Goal: Task Accomplishment & Management: Manage account settings

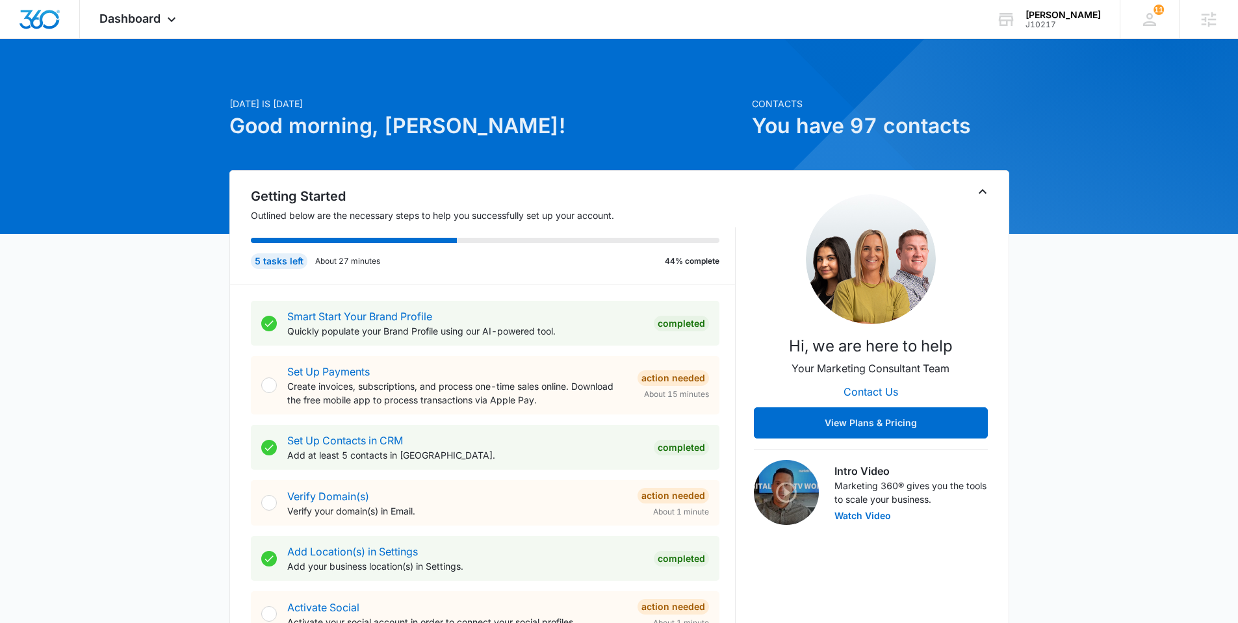
click at [144, 24] on span "Dashboard" at bounding box center [129, 19] width 61 height 14
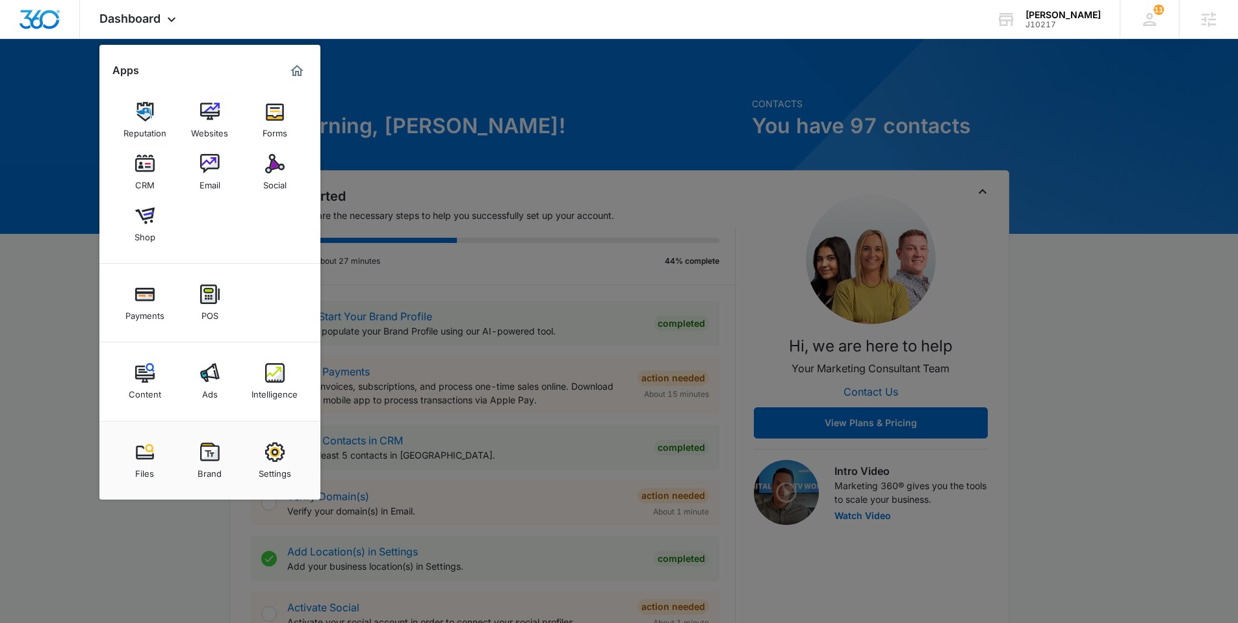
drag, startPoint x: 380, startPoint y: 460, endPoint x: 378, endPoint y: 443, distance: 16.5
click at [380, 460] on div at bounding box center [619, 311] width 1238 height 623
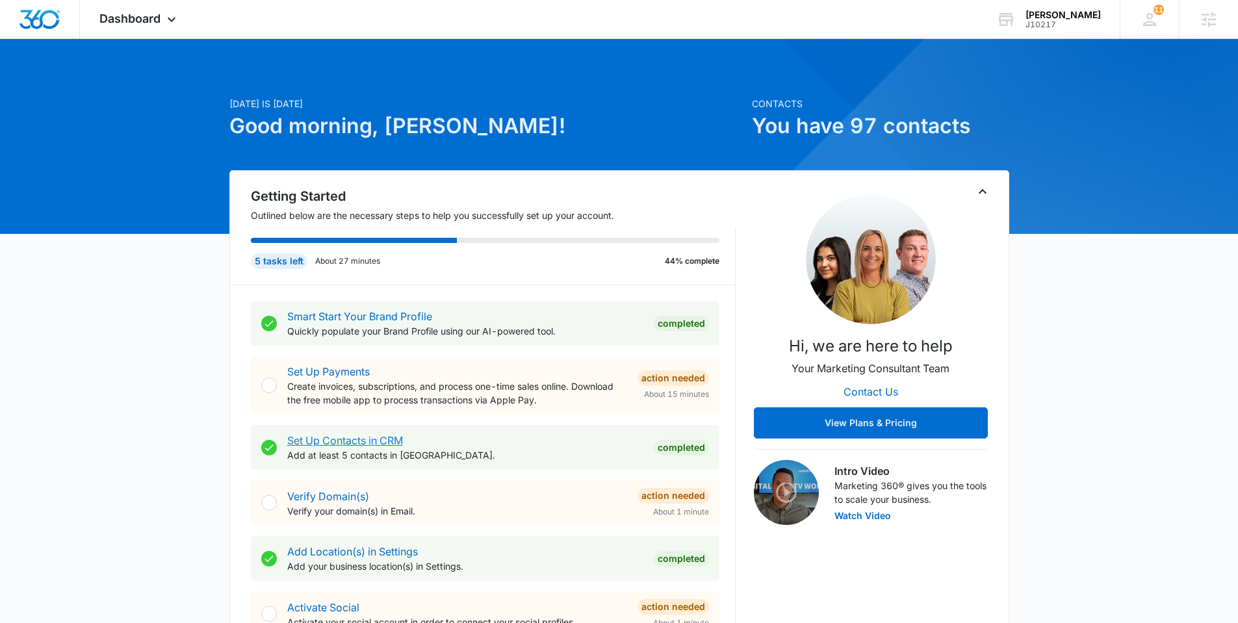
click at [378, 443] on link "Set Up Contacts in CRM" at bounding box center [345, 440] width 116 height 13
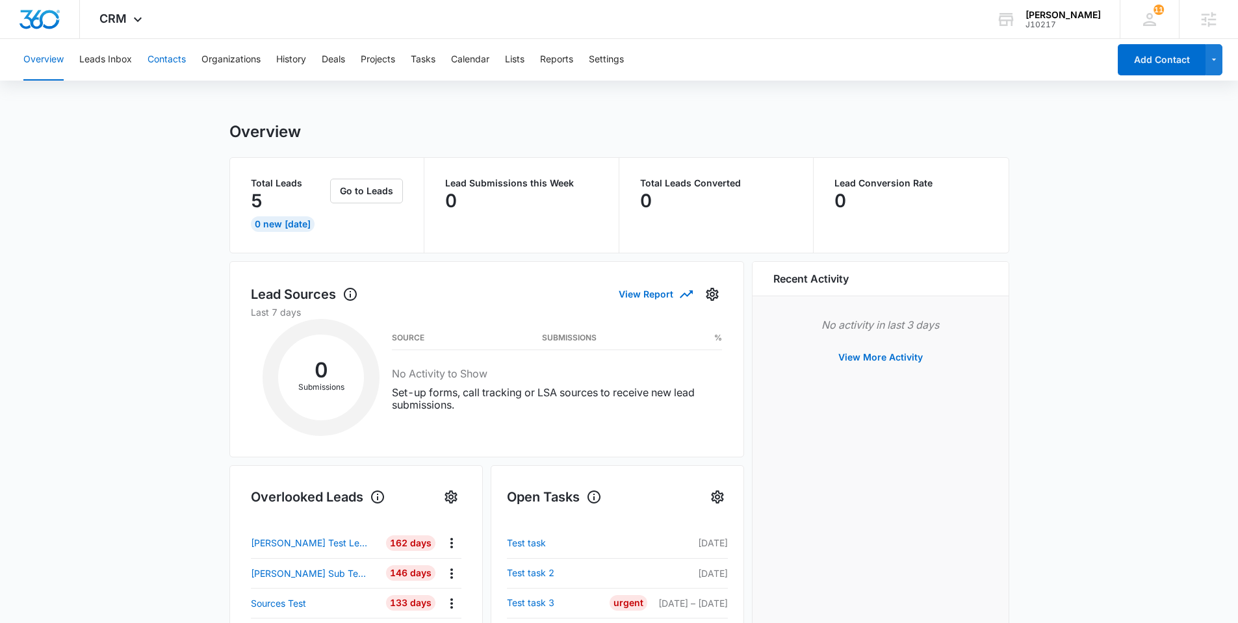
click at [163, 56] on button "Contacts" at bounding box center [167, 60] width 38 height 42
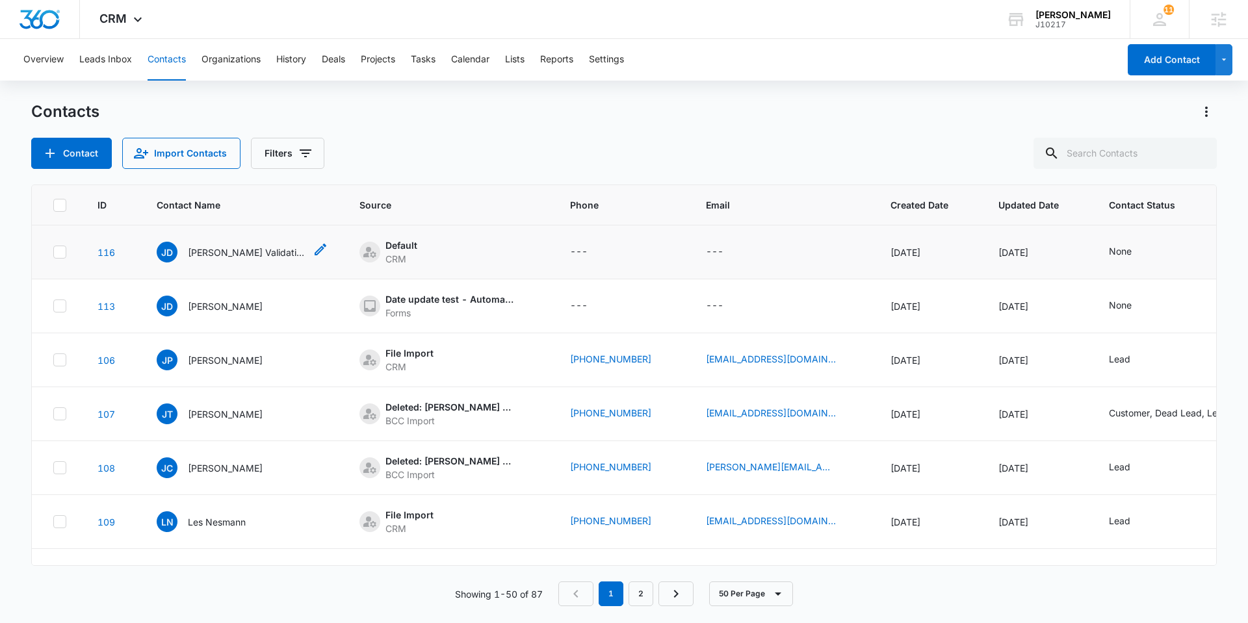
click at [249, 255] on p "[PERSON_NAME] Validation Test" at bounding box center [246, 253] width 117 height 14
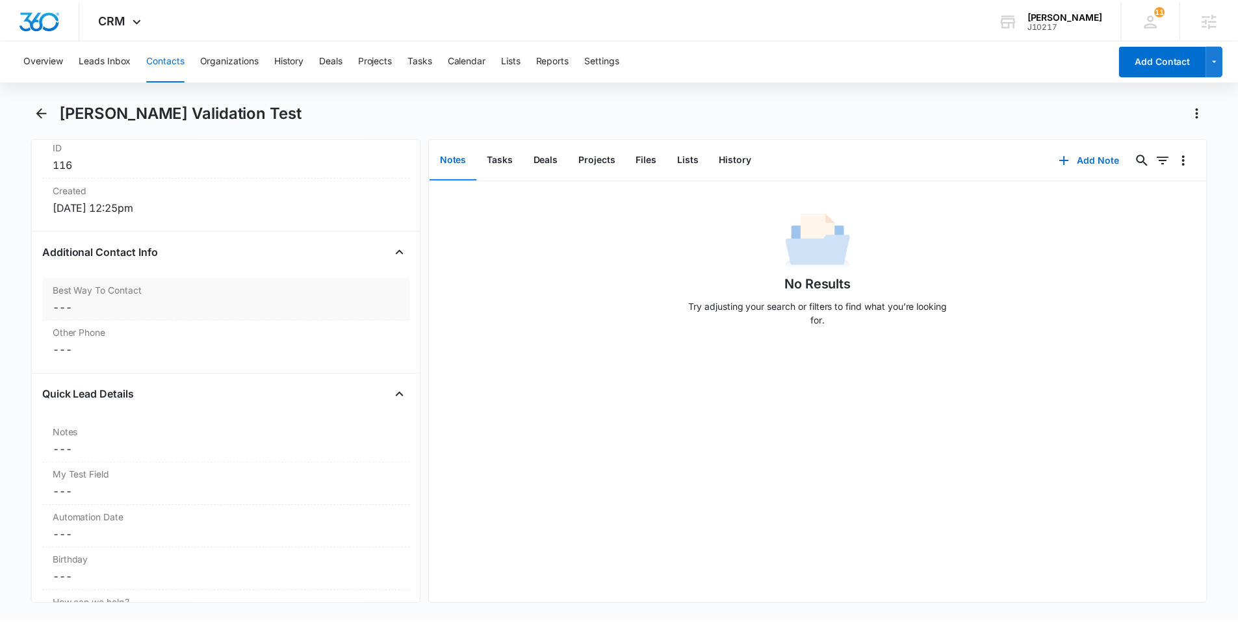
scroll to position [861, 0]
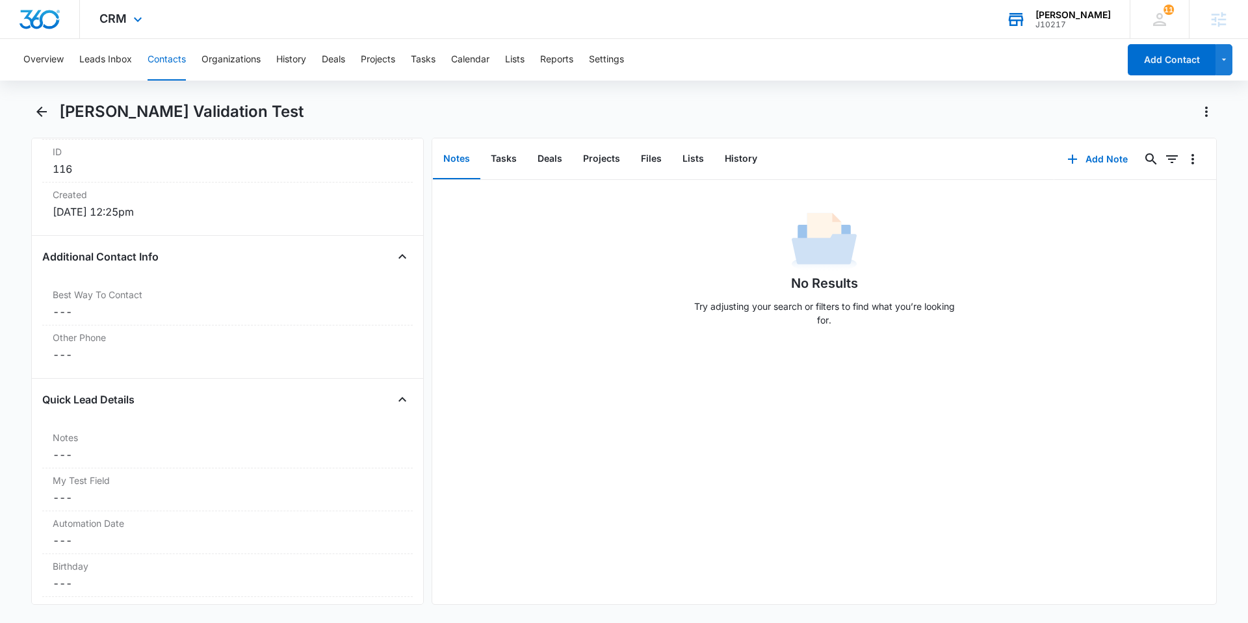
click at [1100, 23] on div "J10217" at bounding box center [1072, 24] width 75 height 9
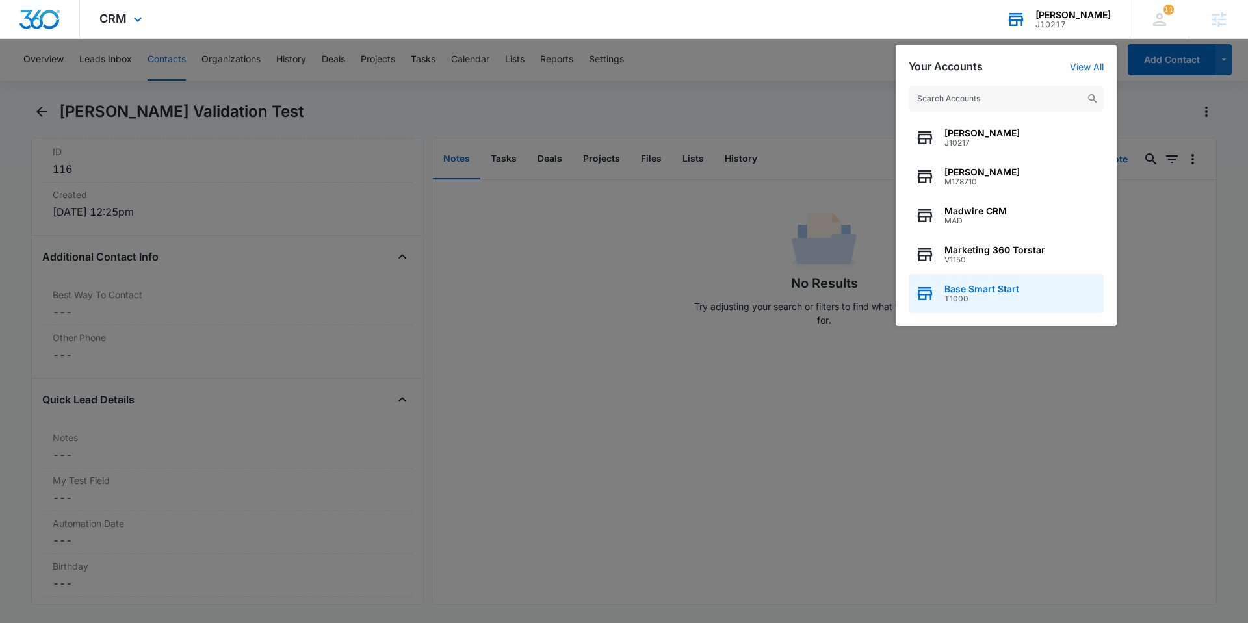
click at [996, 293] on span "Base Smart Start" at bounding box center [981, 289] width 75 height 10
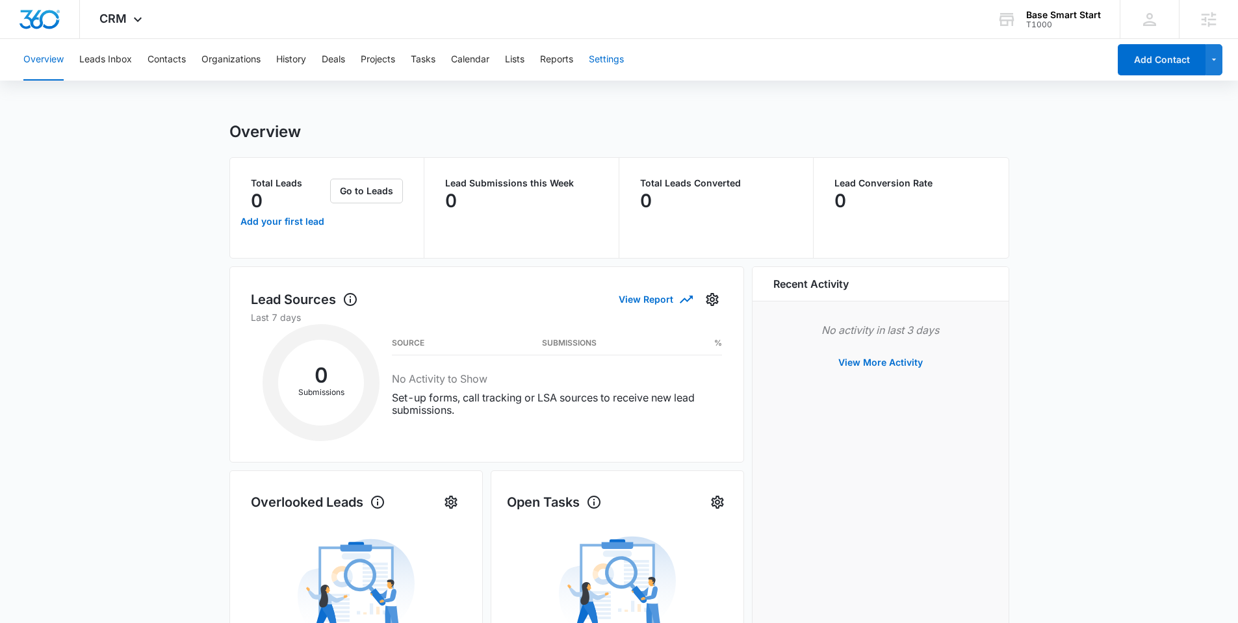
click at [624, 60] on button "Settings" at bounding box center [606, 60] width 35 height 42
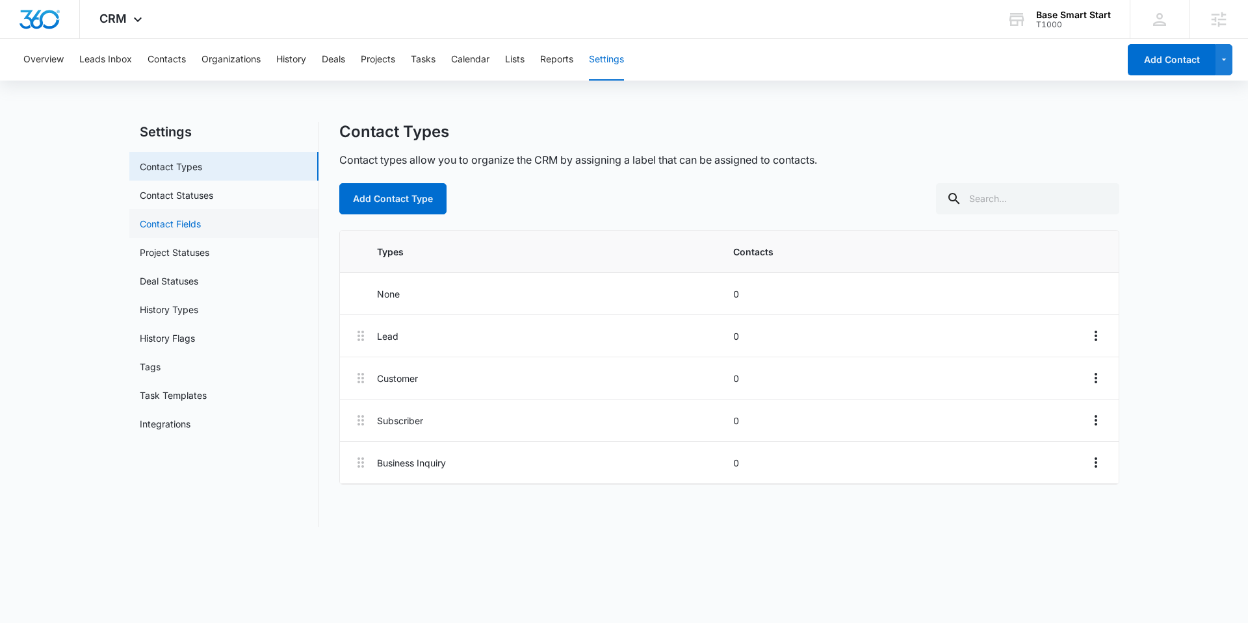
click at [177, 222] on link "Contact Fields" at bounding box center [170, 224] width 61 height 14
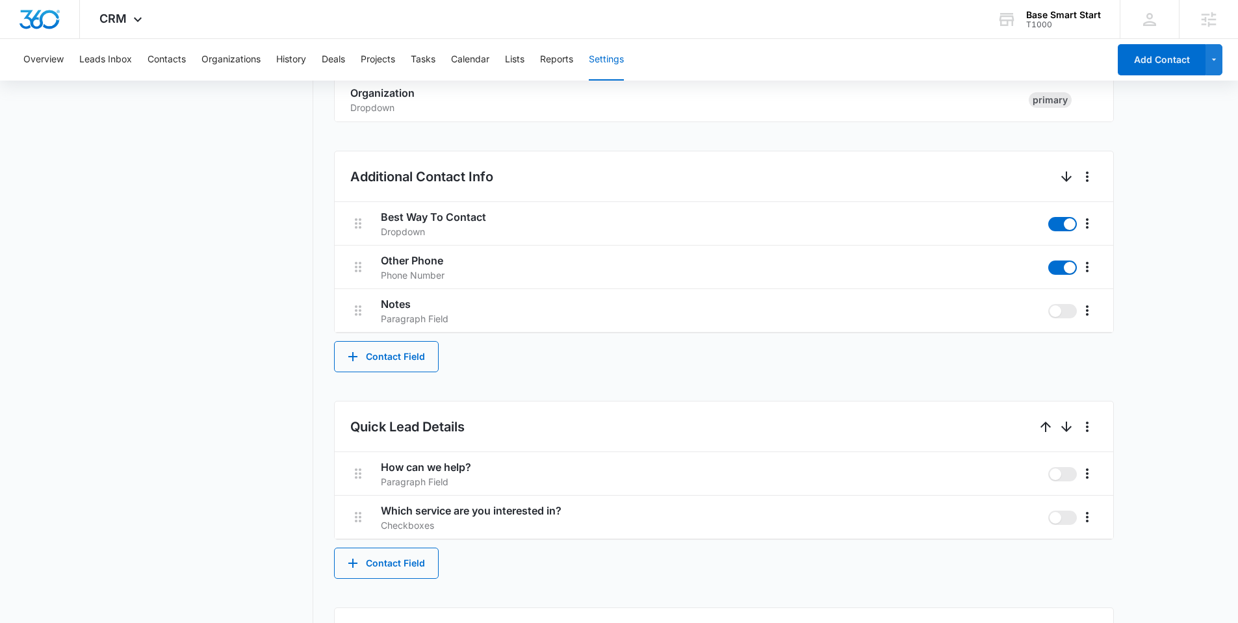
scroll to position [476, 0]
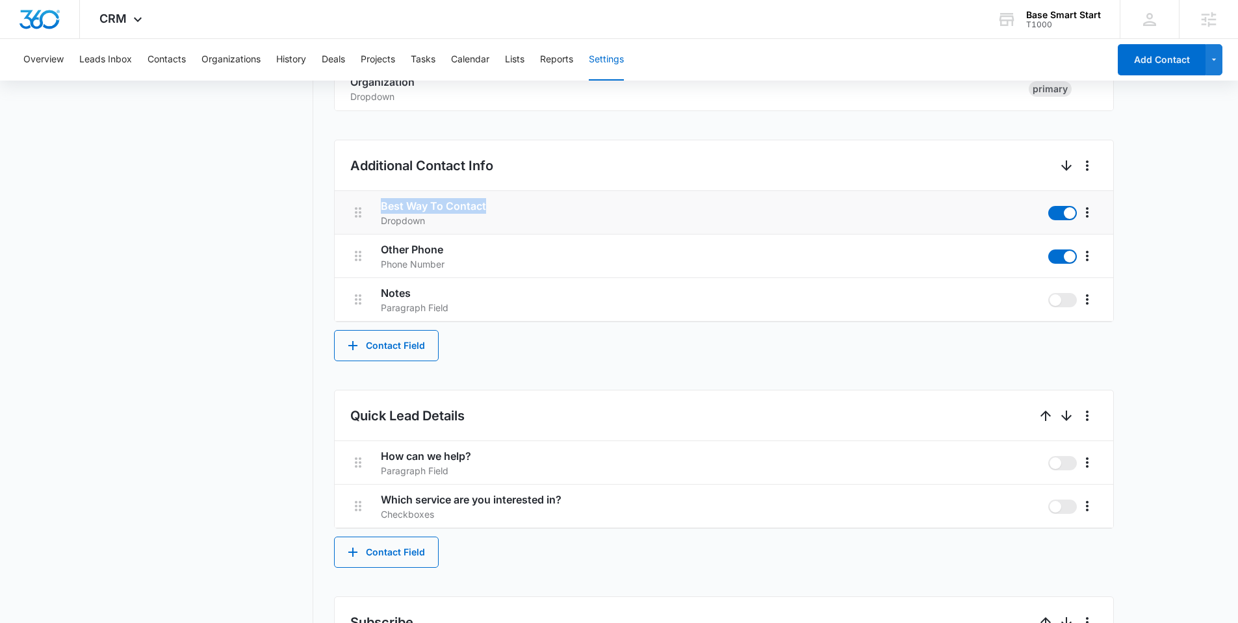
drag, startPoint x: 511, startPoint y: 207, endPoint x: 374, endPoint y: 206, distance: 137.2
click at [374, 206] on li "Best Way To Contact Dropdown" at bounding box center [724, 213] width 779 height 44
copy h3 "Best Way To Contact"
click at [1093, 214] on icon "More" at bounding box center [1088, 213] width 16 height 16
click at [1102, 253] on div "Edit" at bounding box center [1106, 248] width 27 height 9
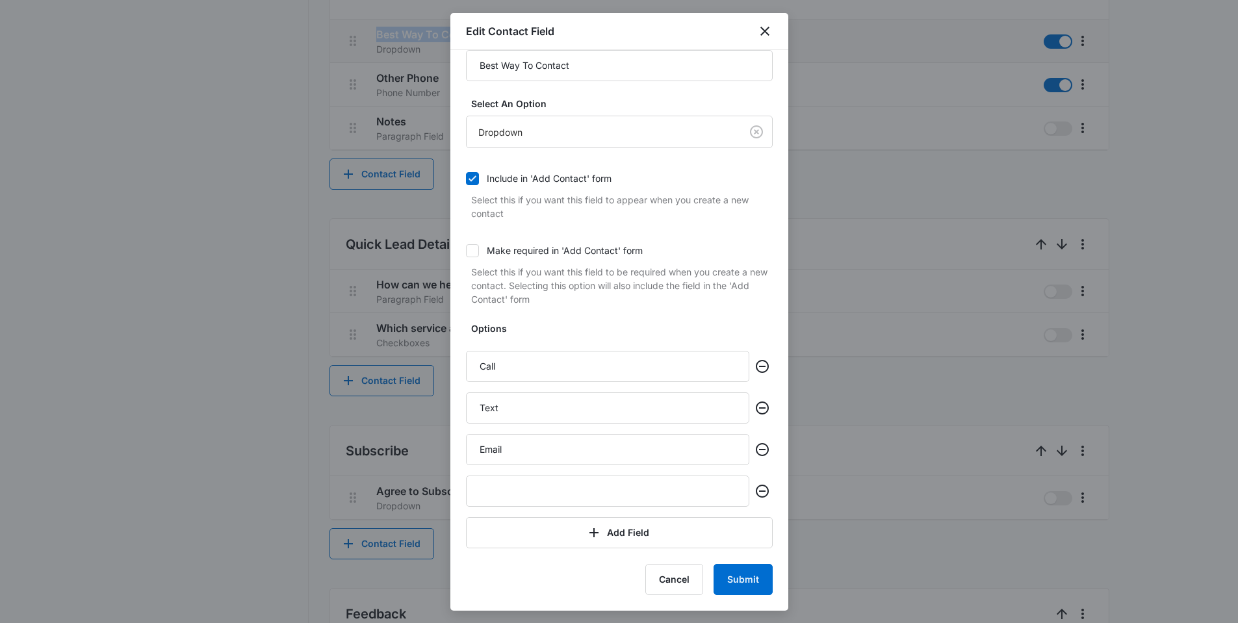
scroll to position [635, 0]
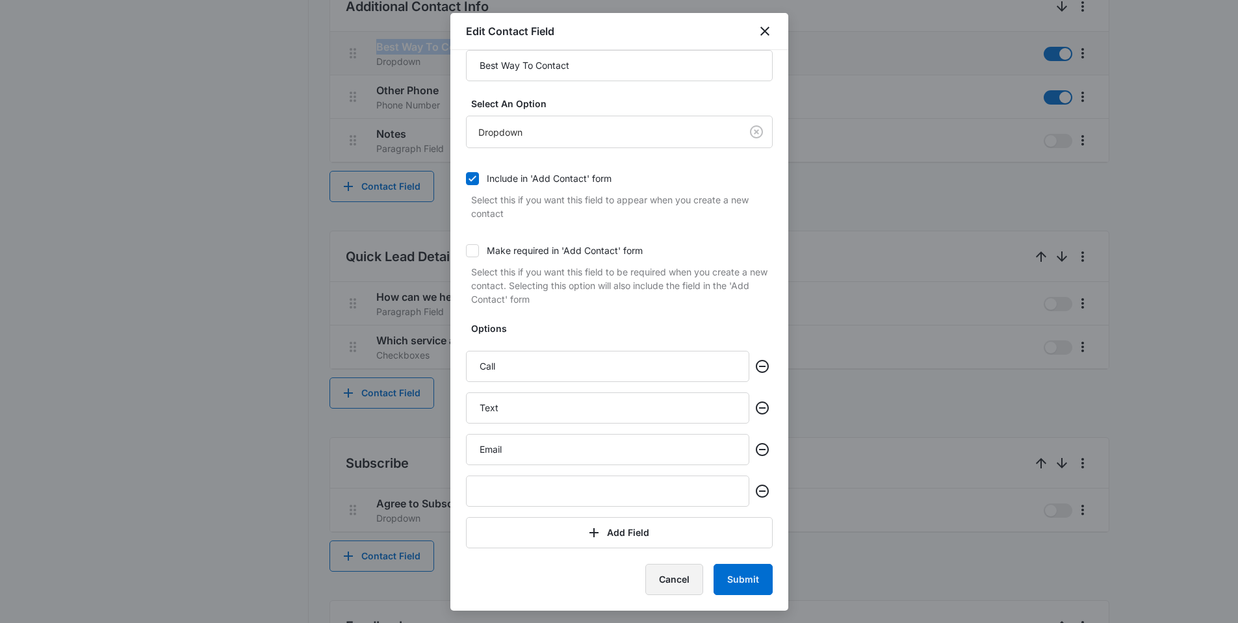
click at [657, 580] on button "Cancel" at bounding box center [674, 579] width 58 height 31
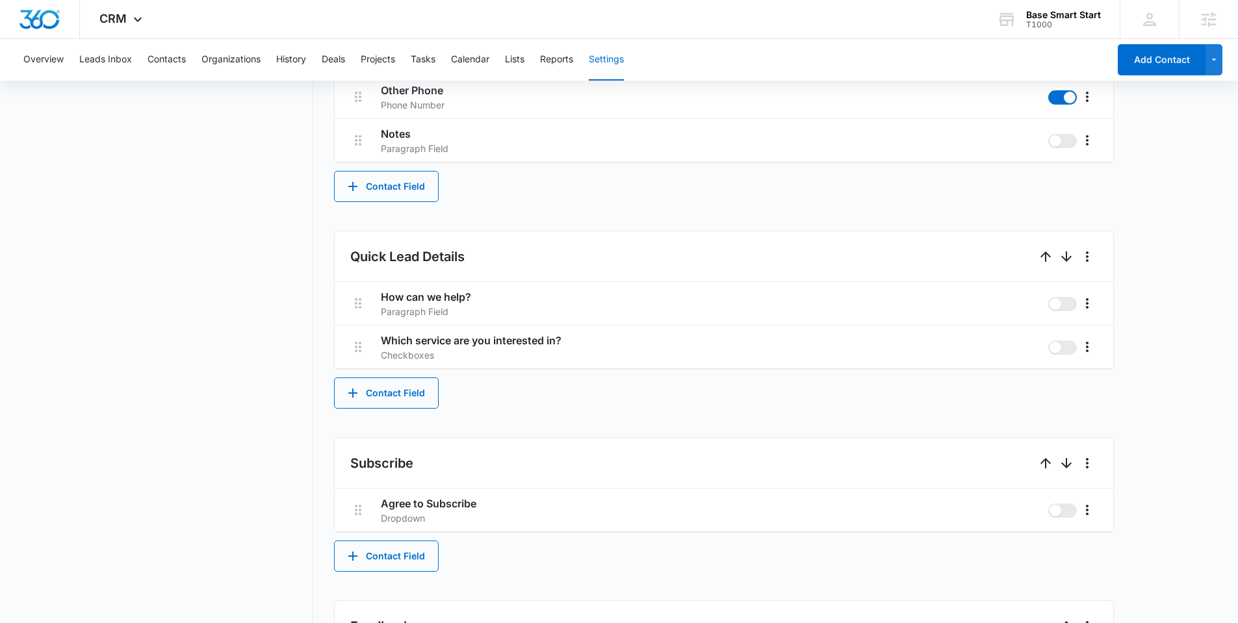
click at [311, 201] on nav "Settings Contact Types Contact Statuses Contact Fields Project Statuses Deal St…" at bounding box center [218, 154] width 189 height 1335
click at [1093, 99] on icon "More" at bounding box center [1088, 97] width 16 height 16
click at [1108, 132] on div "Edit" at bounding box center [1106, 133] width 27 height 9
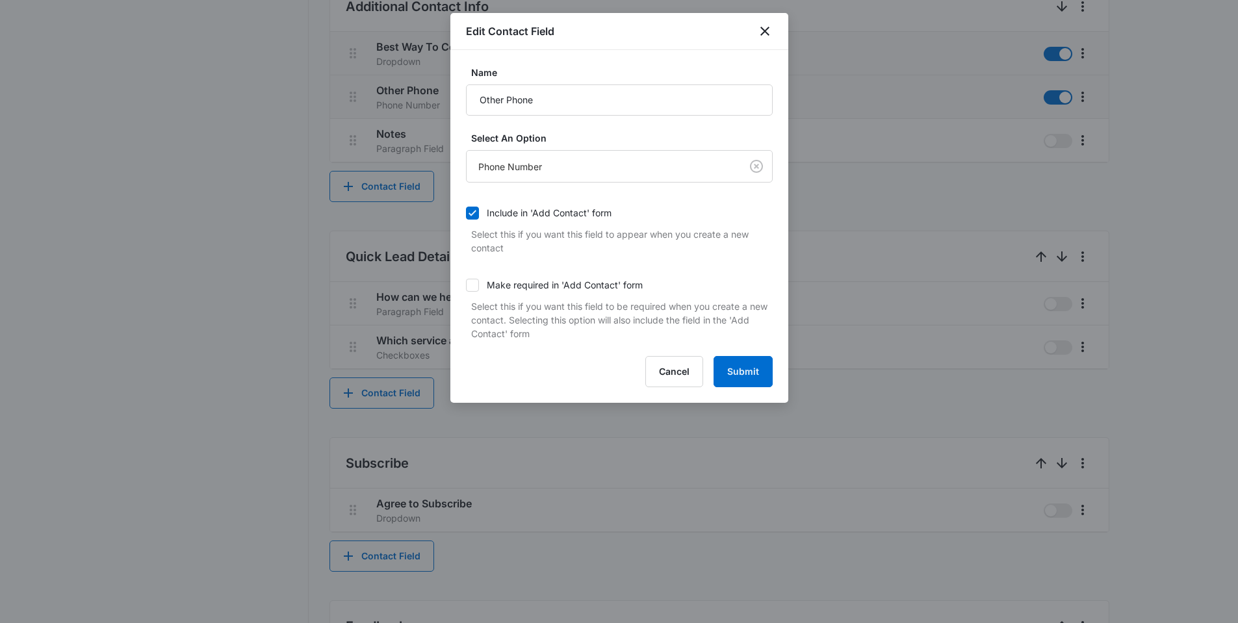
click at [162, 172] on div at bounding box center [619, 311] width 1238 height 623
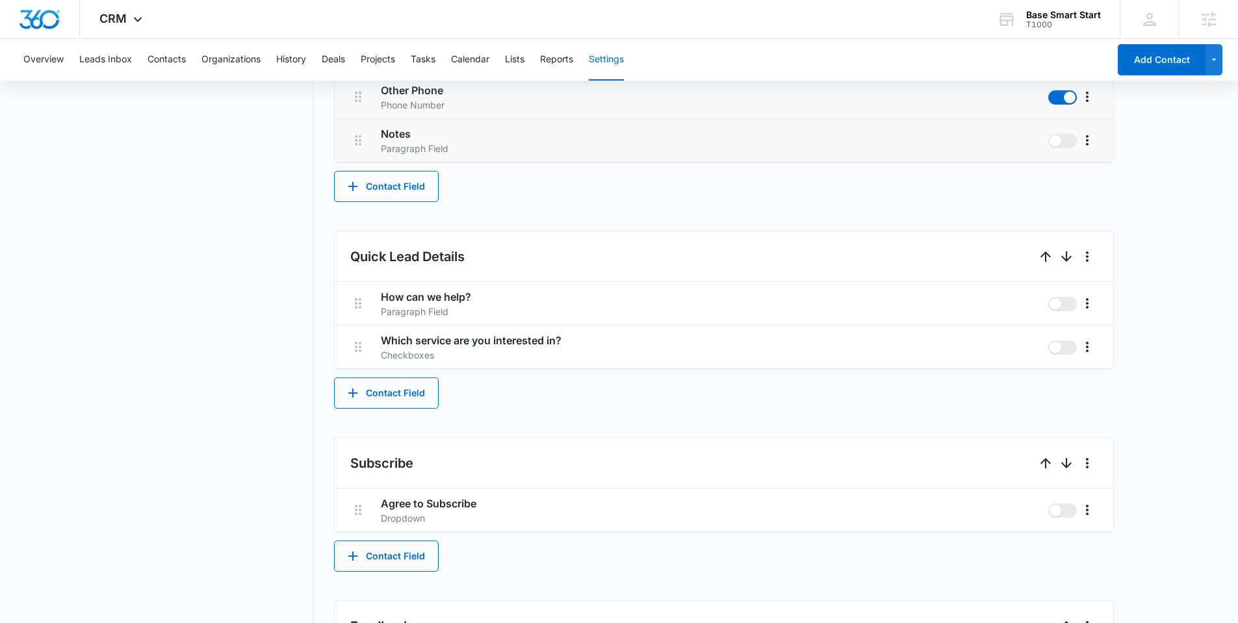
click at [441, 153] on p "Paragraph Field" at bounding box center [415, 149] width 68 height 14
click at [1095, 135] on button "More" at bounding box center [1087, 140] width 21 height 21
click at [1103, 177] on div "Edit" at bounding box center [1106, 176] width 27 height 9
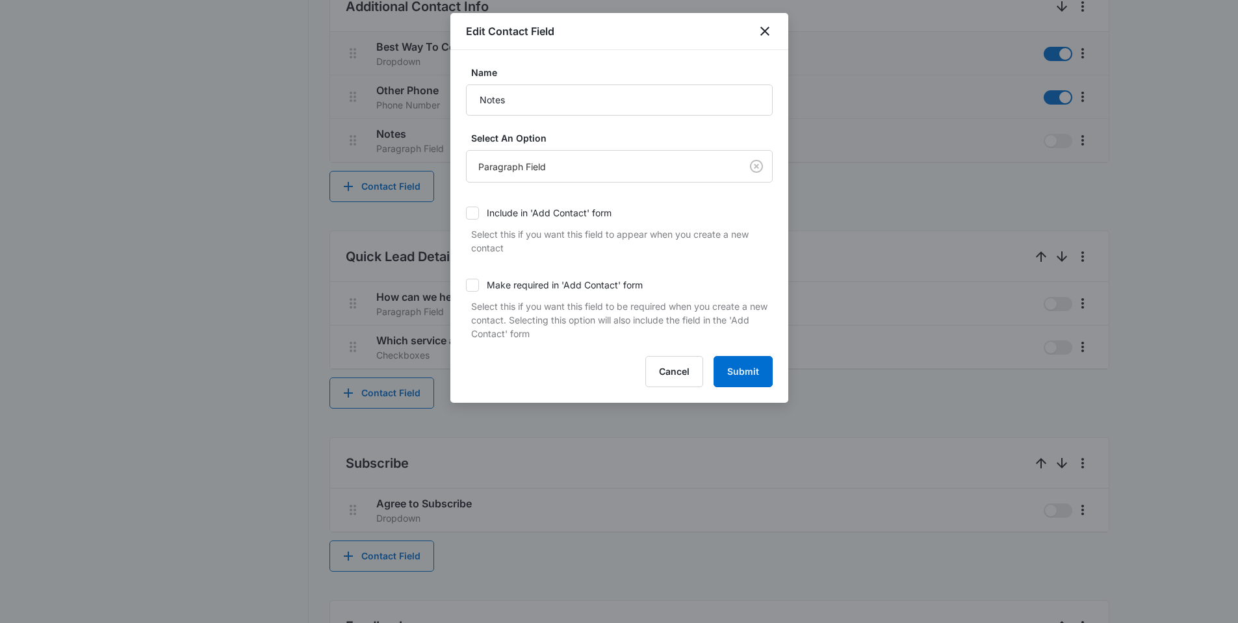
click at [211, 354] on div at bounding box center [619, 311] width 1238 height 623
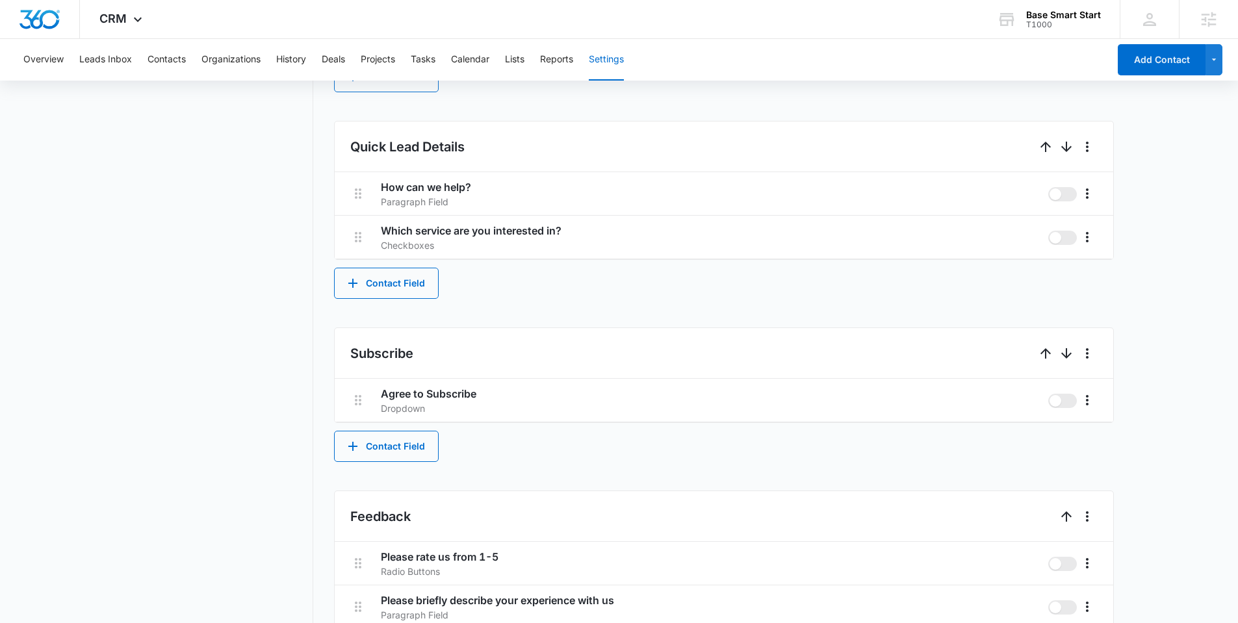
scroll to position [747, 0]
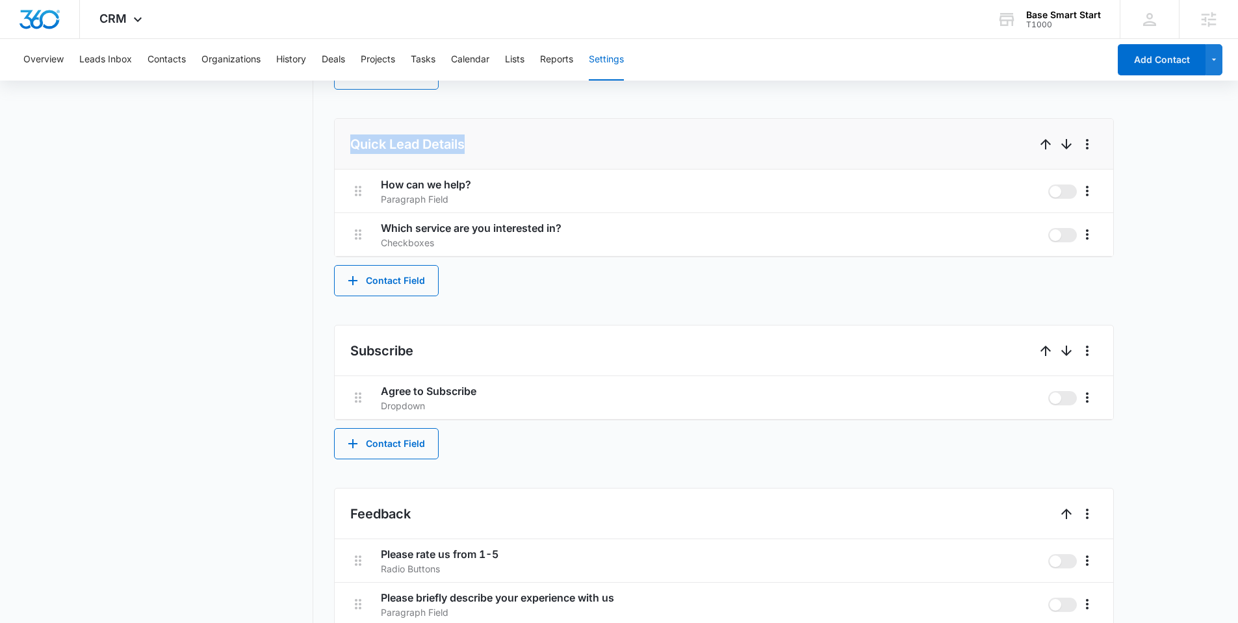
drag, startPoint x: 497, startPoint y: 148, endPoint x: 352, endPoint y: 148, distance: 144.3
click at [352, 148] on li "Quick Lead Details" at bounding box center [724, 144] width 779 height 51
copy h2 "Quick Lead Details"
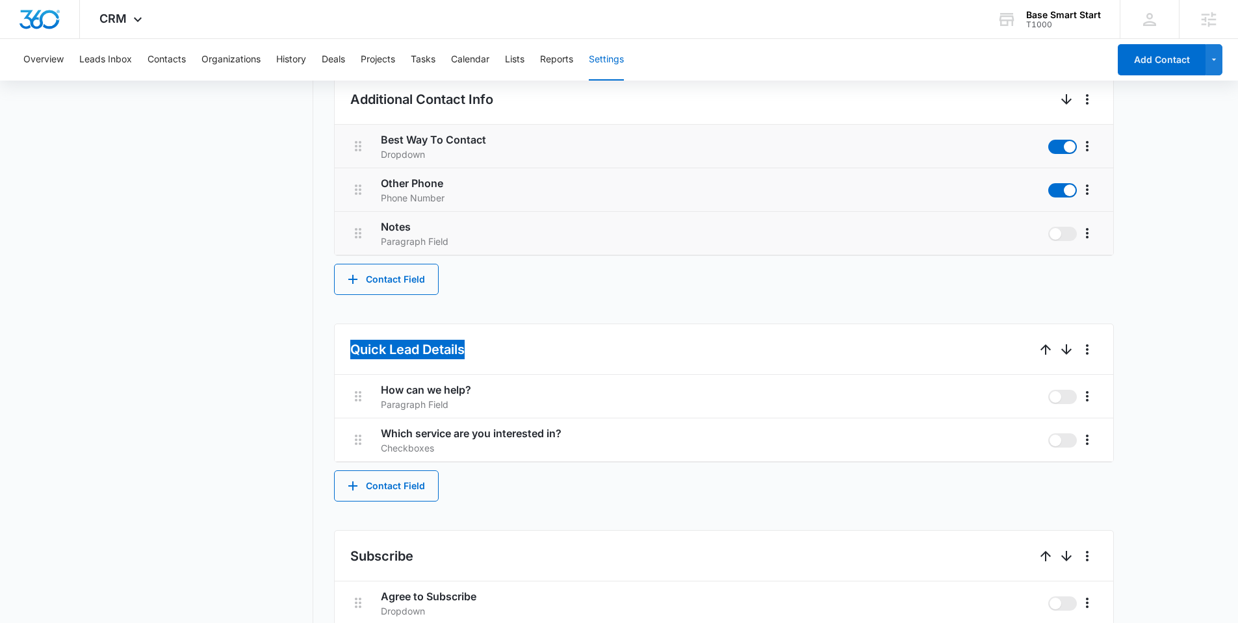
scroll to position [801, 0]
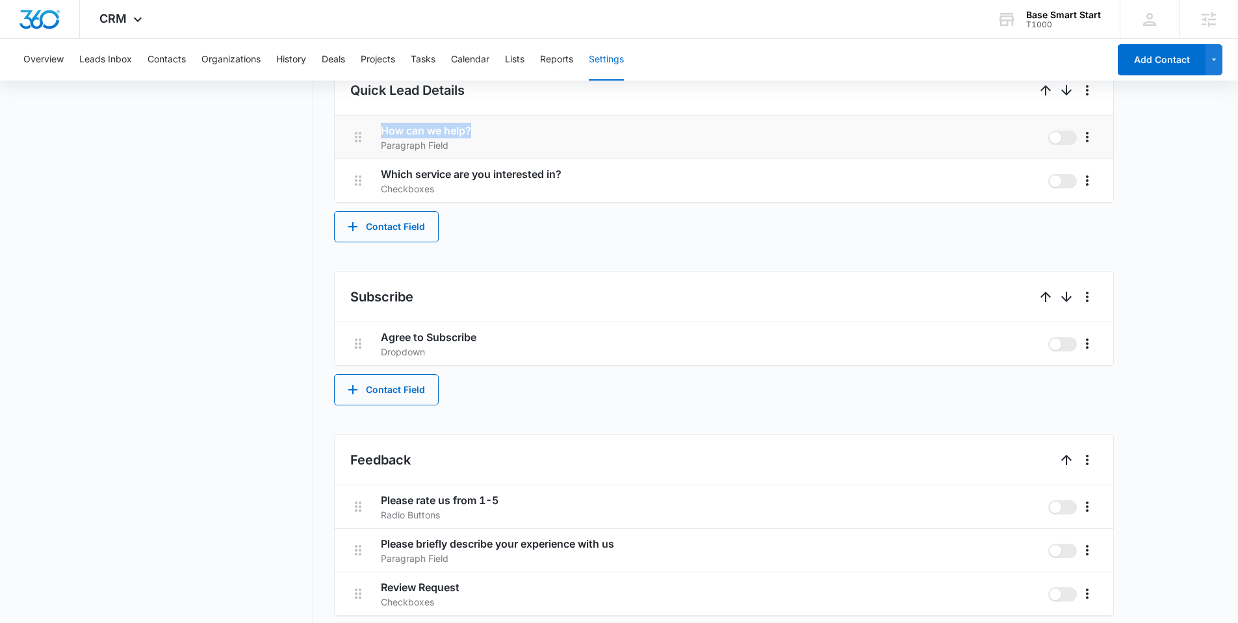
drag, startPoint x: 484, startPoint y: 127, endPoint x: 480, endPoint y: 150, distance: 23.2
click at [383, 127] on h3 "How can we help?" at bounding box center [709, 131] width 657 height 16
copy h3 "How can we help?"
click at [1088, 137] on icon "More" at bounding box center [1088, 137] width 16 height 16
click at [1109, 174] on div "Edit" at bounding box center [1106, 173] width 27 height 9
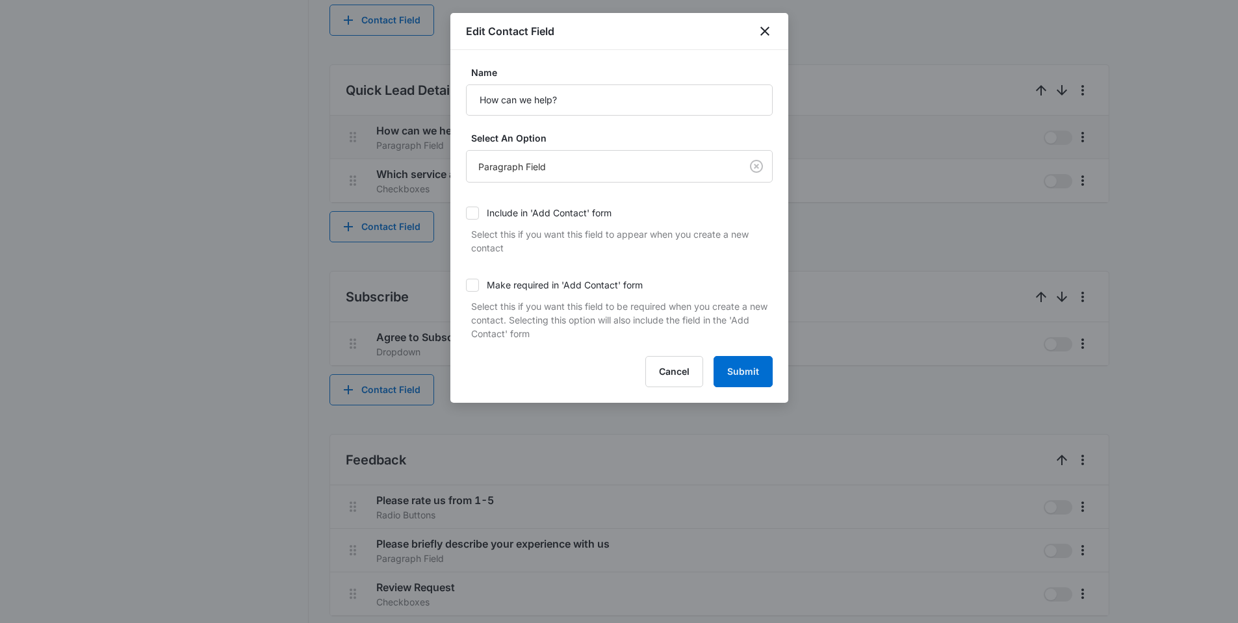
click at [194, 357] on div at bounding box center [619, 311] width 1238 height 623
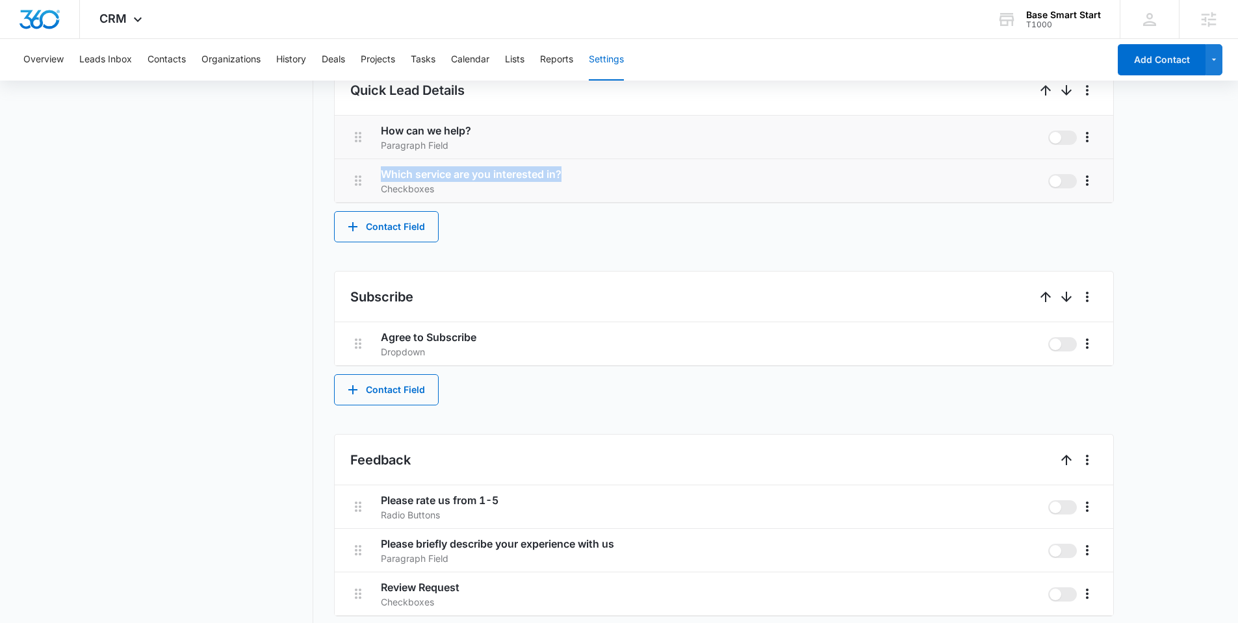
drag, startPoint x: 580, startPoint y: 175, endPoint x: 382, endPoint y: 169, distance: 197.7
click at [383, 169] on h3 "Which service are you interested in?" at bounding box center [709, 174] width 657 height 16
copy h3 "Which service are you interested in?"
click at [1091, 177] on icon "More" at bounding box center [1088, 181] width 16 height 16
click at [1113, 214] on div "Edit" at bounding box center [1106, 217] width 27 height 9
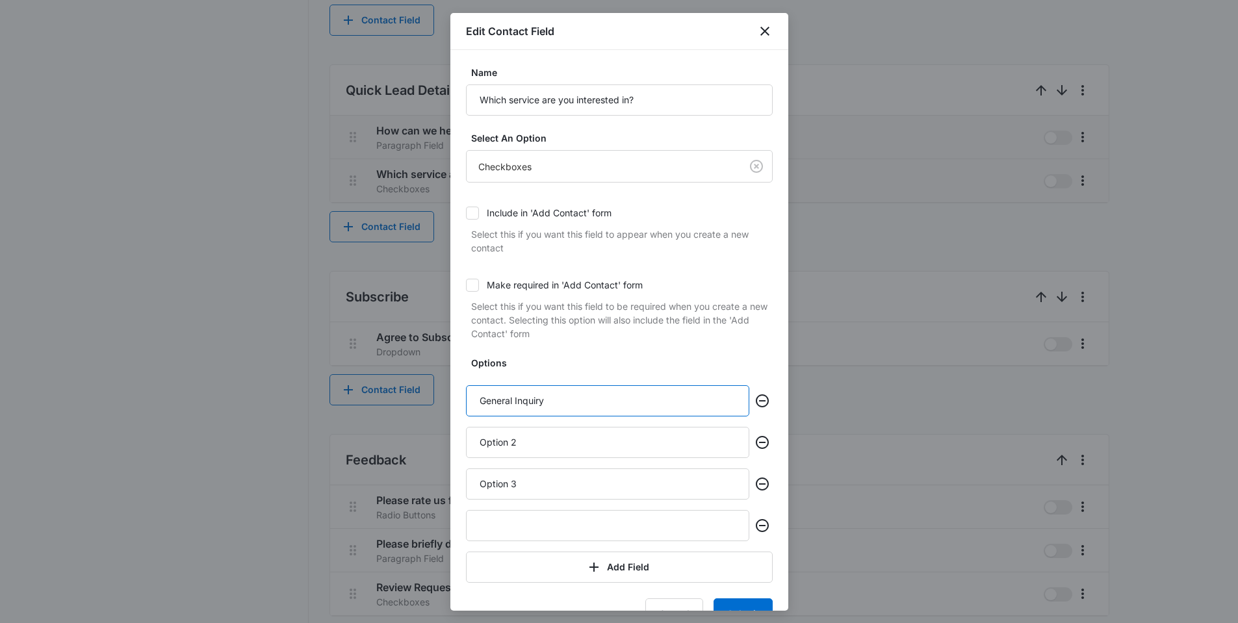
drag, startPoint x: 553, startPoint y: 404, endPoint x: 454, endPoint y: 399, distance: 98.9
click at [454, 399] on div "Name Which service are you interested in? Select An Option Checkboxes Include i…" at bounding box center [619, 330] width 338 height 561
click at [569, 436] on input "Option 2" at bounding box center [607, 442] width 283 height 31
drag, startPoint x: 549, startPoint y: 439, endPoint x: 407, endPoint y: 430, distance: 142.6
click at [458, 439] on div "Name Which service are you interested in? Select An Option Checkboxes Include i…" at bounding box center [619, 330] width 338 height 561
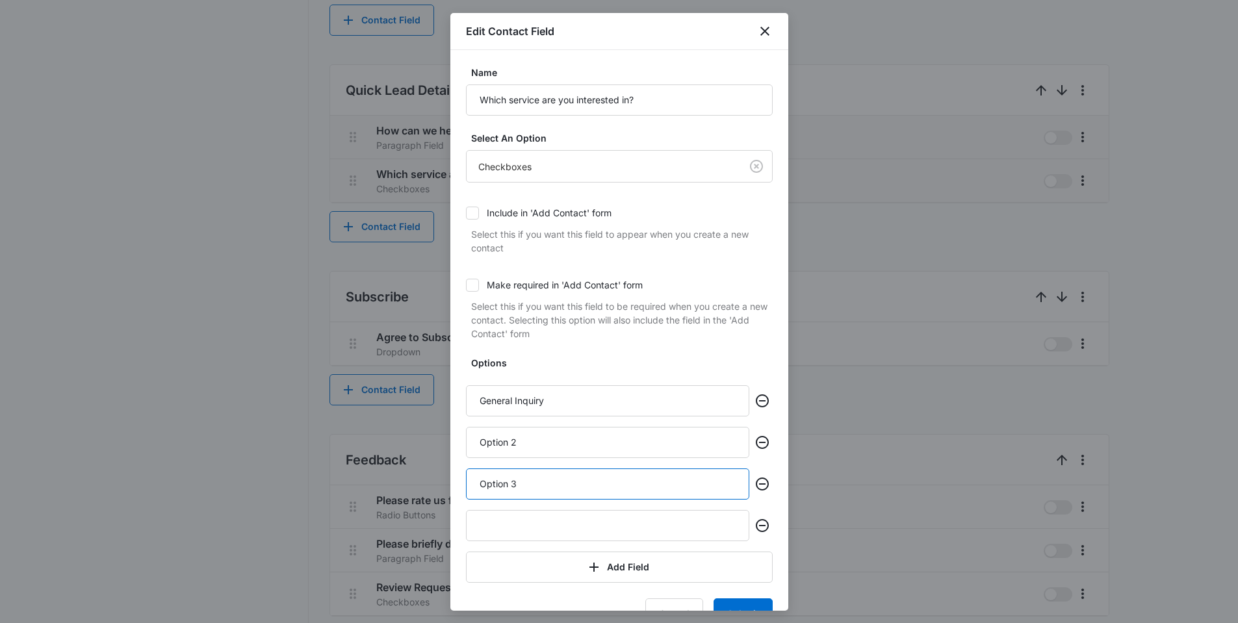
click at [521, 486] on input "Option 3" at bounding box center [607, 484] width 283 height 31
click at [456, 489] on div "Name Which service are you interested in? Select An Option Checkboxes Include i…" at bounding box center [619, 330] width 338 height 561
click at [235, 279] on div at bounding box center [619, 311] width 1238 height 623
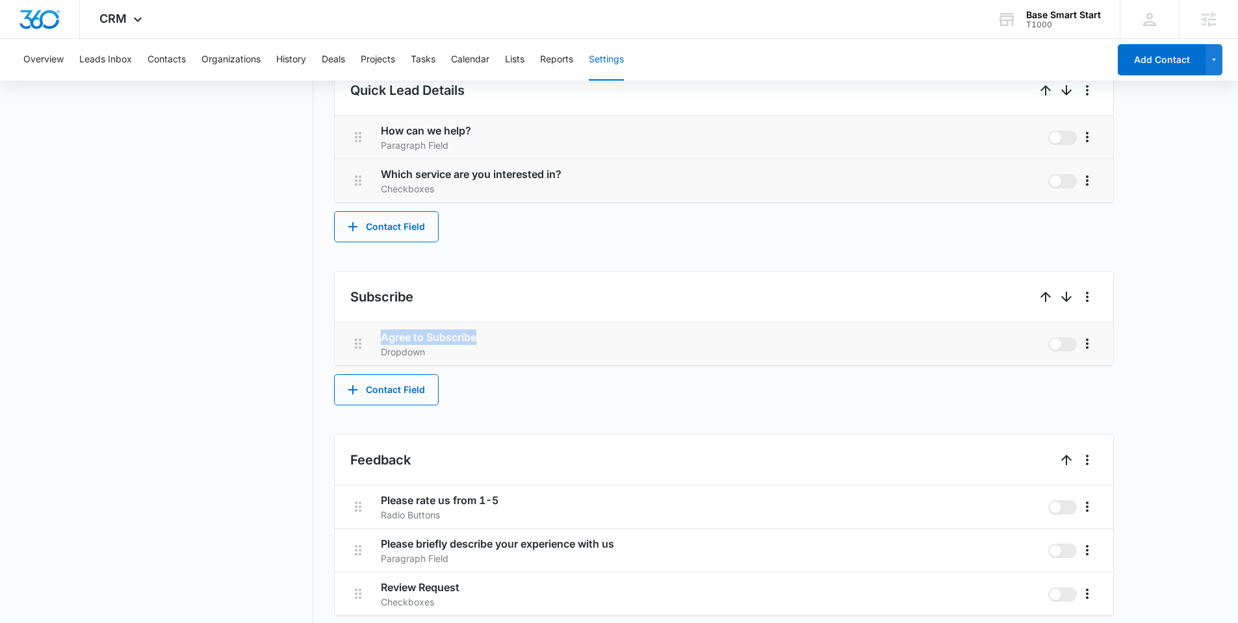
drag, startPoint x: 514, startPoint y: 334, endPoint x: 384, endPoint y: 334, distance: 130.0
click at [384, 334] on h3 "Agree to Subscribe" at bounding box center [709, 338] width 657 height 16
copy h3 "Agree to Subscribe"
click at [1090, 346] on icon "More" at bounding box center [1088, 344] width 16 height 16
click at [1107, 381] on div "Edit" at bounding box center [1106, 380] width 27 height 9
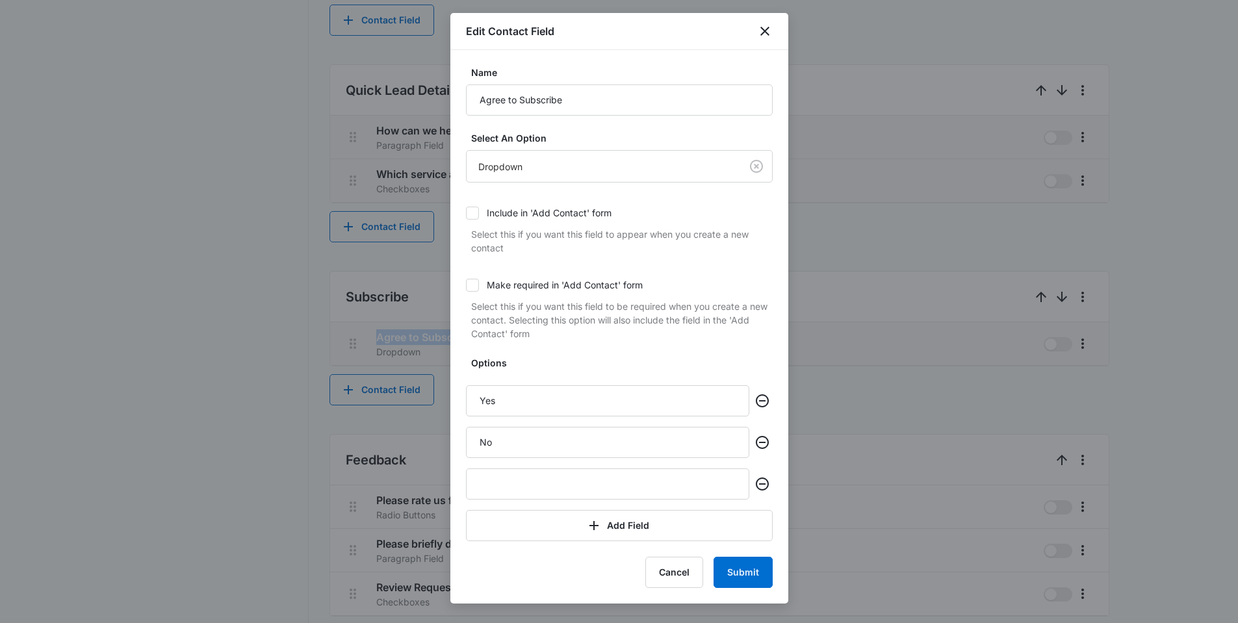
click at [267, 391] on div at bounding box center [619, 311] width 1238 height 623
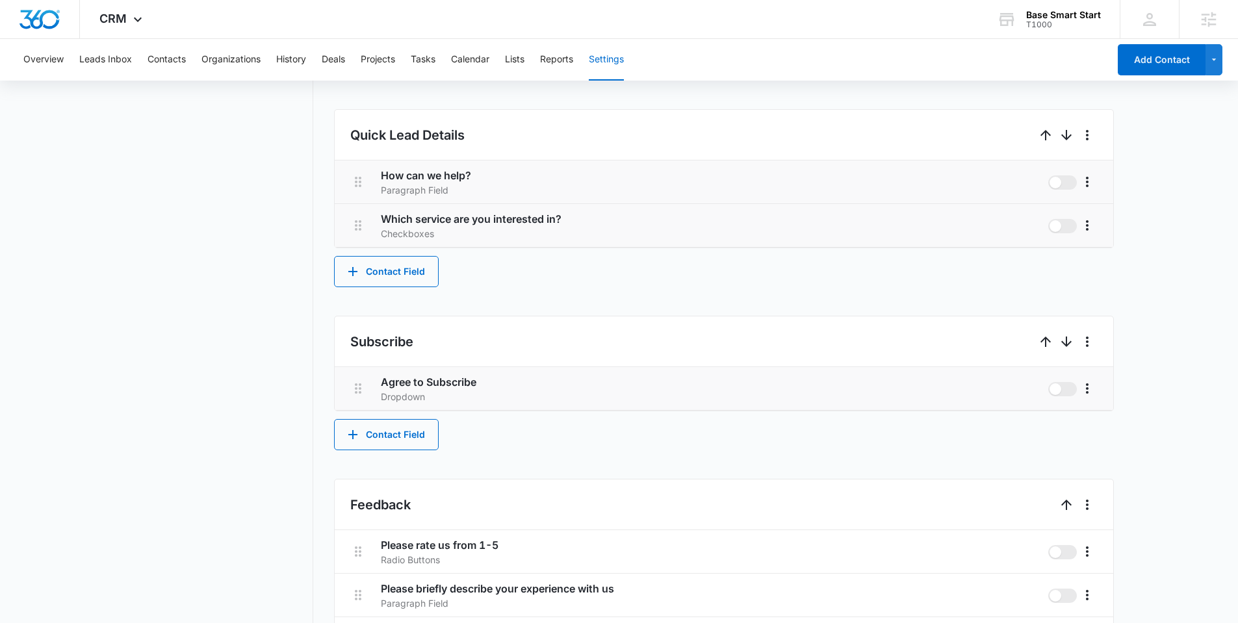
scroll to position [850, 0]
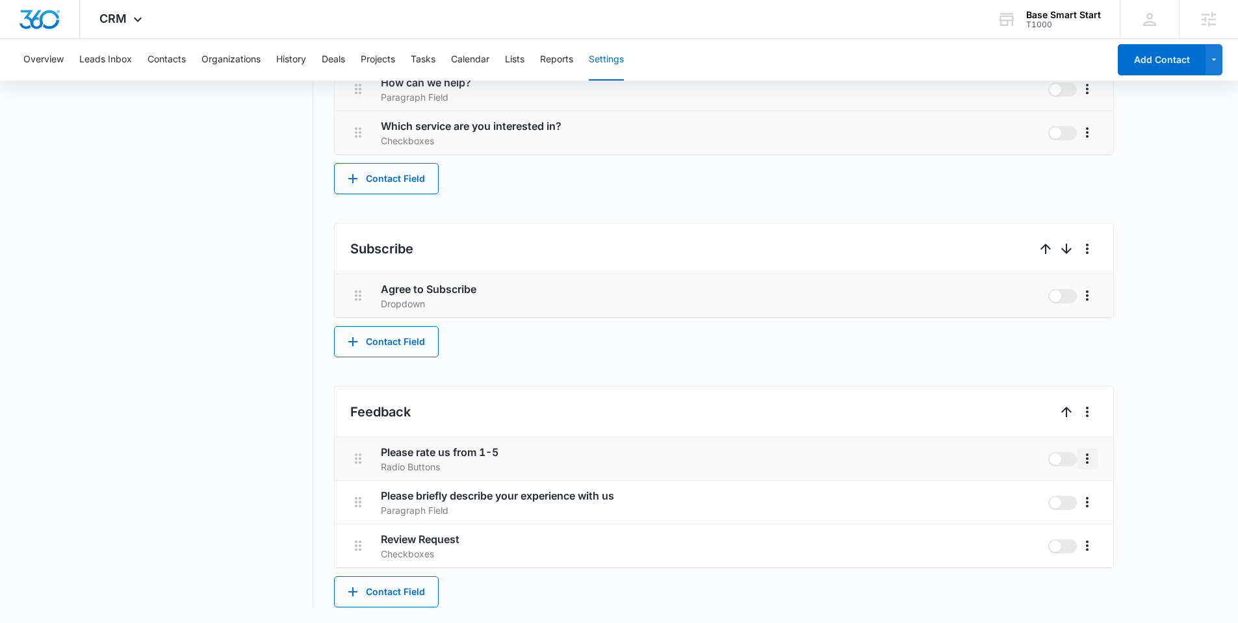
click at [1087, 462] on icon "More" at bounding box center [1087, 459] width 3 height 10
click at [1112, 491] on div "Edit" at bounding box center [1106, 495] width 27 height 9
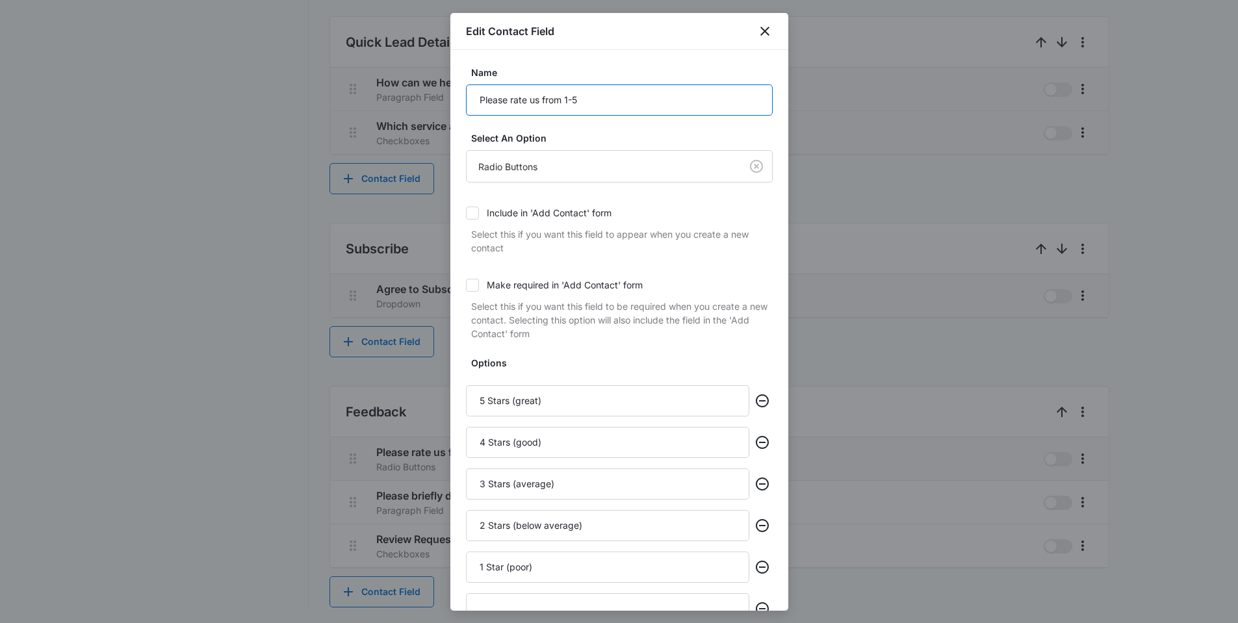
click at [622, 99] on input "Please rate us from 1-5" at bounding box center [619, 99] width 307 height 31
drag, startPoint x: 621, startPoint y: 100, endPoint x: 376, endPoint y: 105, distance: 245.1
drag, startPoint x: 570, startPoint y: 397, endPoint x: 476, endPoint y: 399, distance: 93.6
click at [476, 399] on input "5 Stars (great)" at bounding box center [607, 400] width 283 height 31
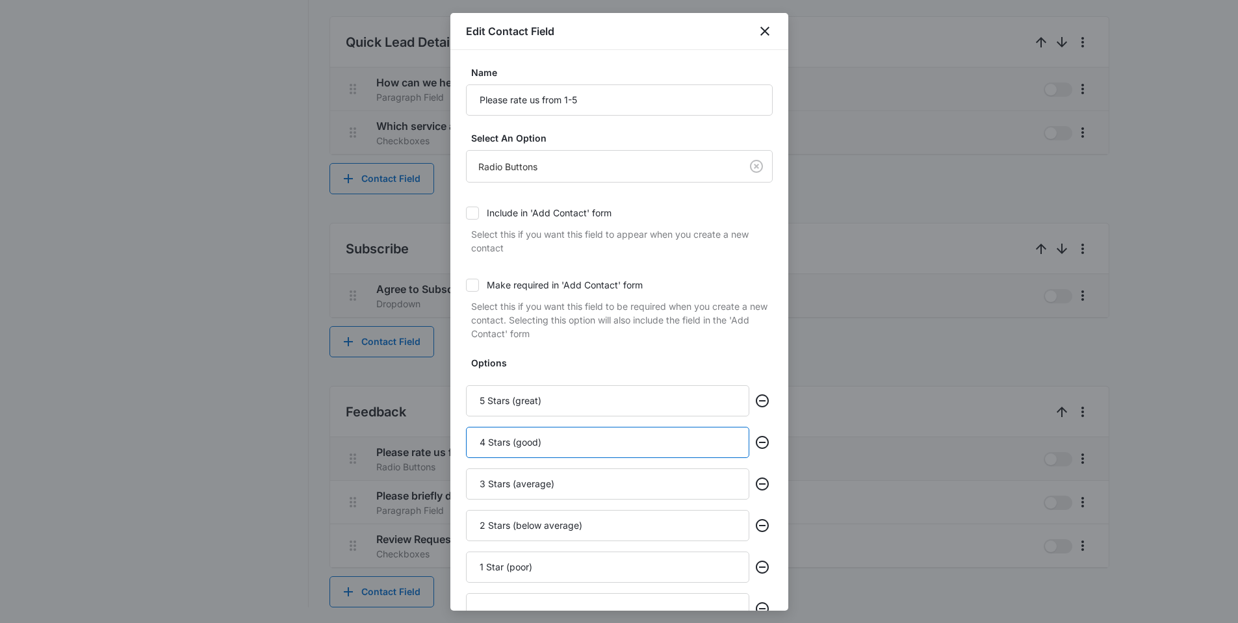
click at [577, 449] on input "4 Stars (good)" at bounding box center [607, 442] width 283 height 31
drag, startPoint x: 569, startPoint y: 446, endPoint x: 410, endPoint y: 448, distance: 158.6
drag, startPoint x: 570, startPoint y: 486, endPoint x: 581, endPoint y: 486, distance: 11.0
click at [570, 486] on input "3 Stars (average)" at bounding box center [607, 484] width 283 height 31
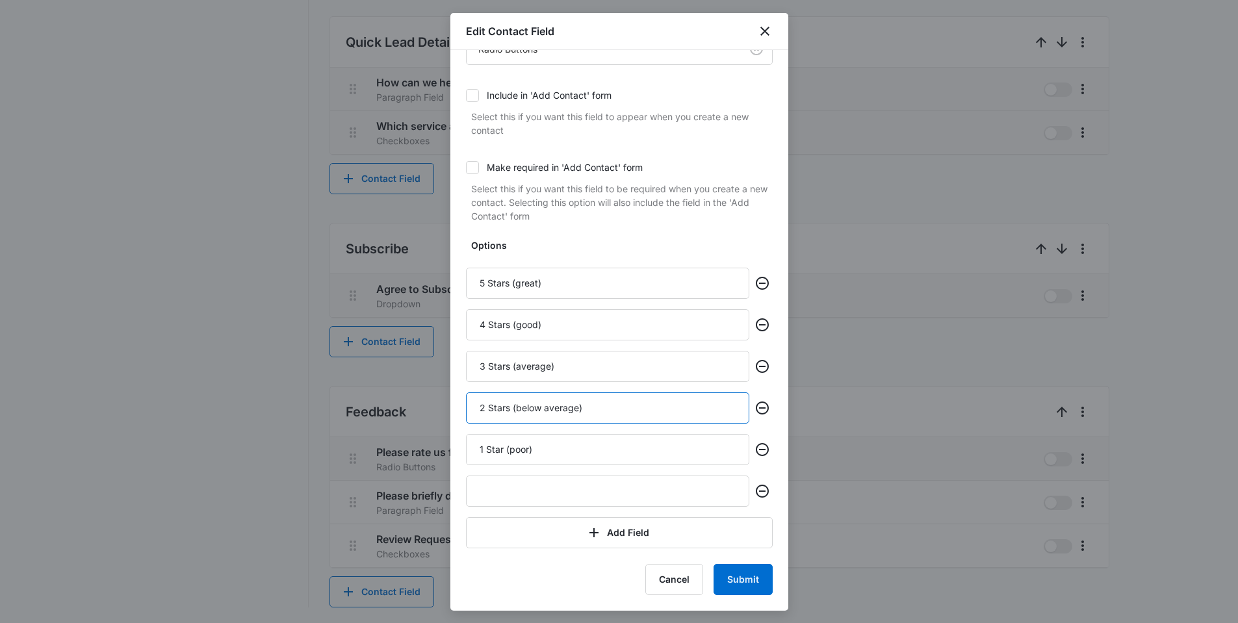
click at [590, 421] on input "2 Stars (below average)" at bounding box center [607, 408] width 283 height 31
drag, startPoint x: 427, startPoint y: 422, endPoint x: 458, endPoint y: 402, distance: 37.0
click at [458, 402] on div "Name Please rate us from 1-5 Select An Option Radio Buttons Include in 'Add Con…" at bounding box center [619, 330] width 338 height 561
click at [577, 446] on input "1 Star (poor)" at bounding box center [607, 449] width 283 height 31
drag, startPoint x: 578, startPoint y: 449, endPoint x: 463, endPoint y: 450, distance: 115.7
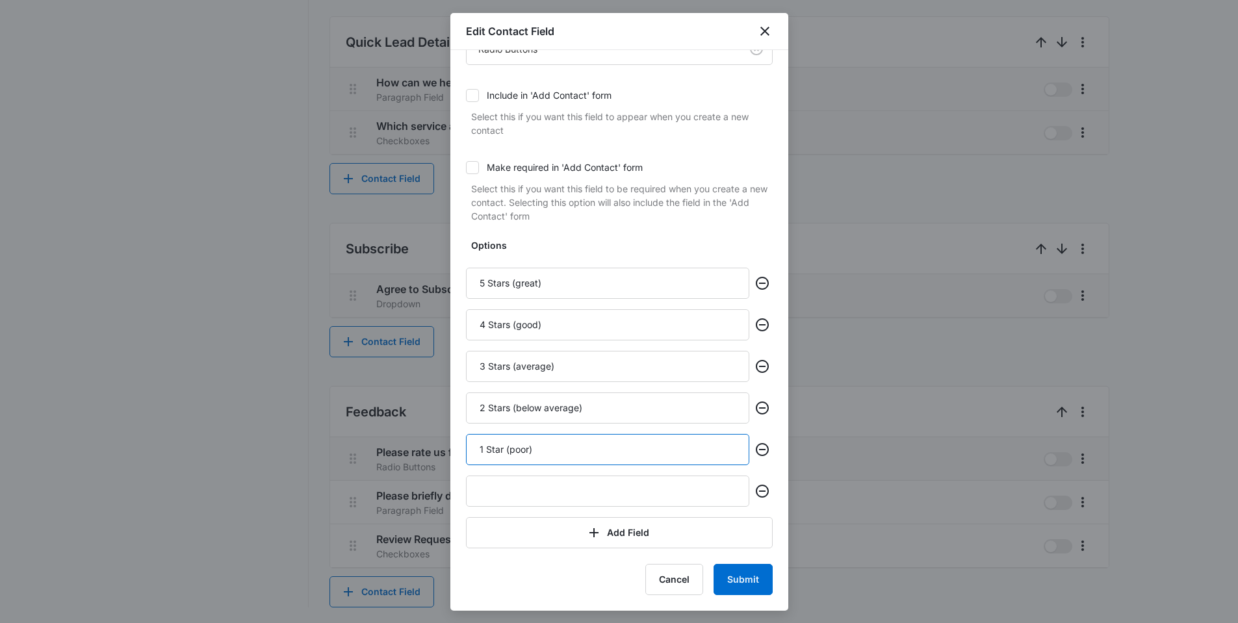
click at [463, 450] on div "Name Please rate us from 1-5 Select An Option Radio Buttons Include in 'Add Con…" at bounding box center [619, 330] width 338 height 561
click at [289, 502] on div at bounding box center [619, 311] width 1238 height 623
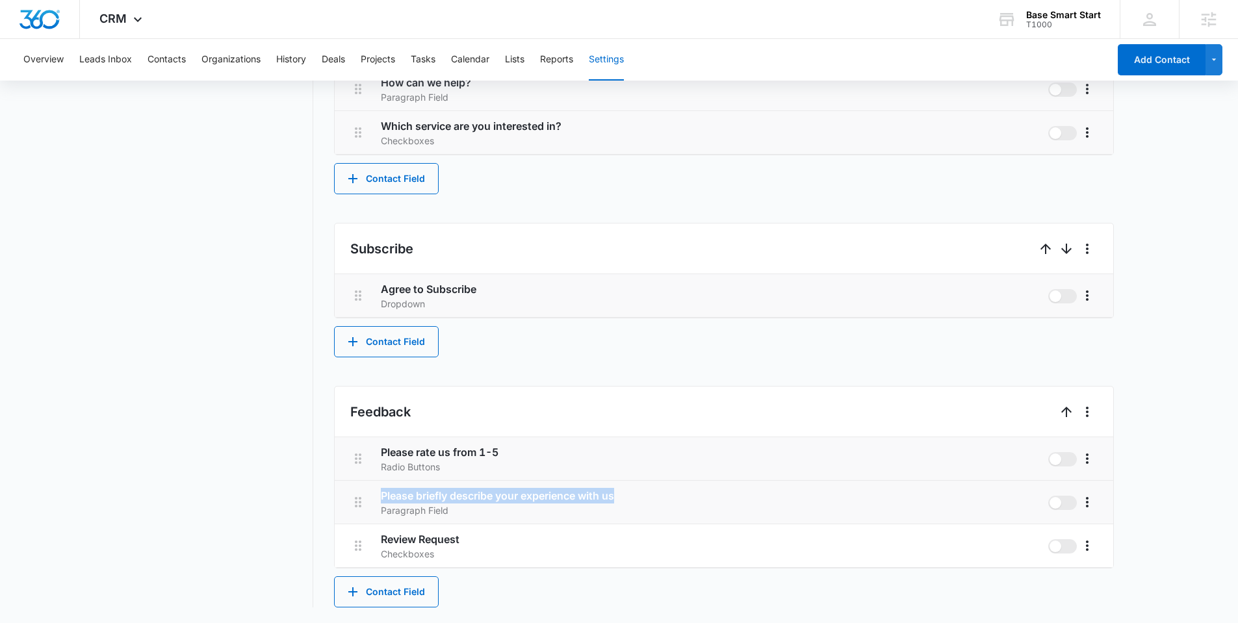
drag, startPoint x: 615, startPoint y: 495, endPoint x: 382, endPoint y: 494, distance: 233.3
click at [382, 494] on h3 "Please briefly describe your experience with us" at bounding box center [709, 496] width 657 height 16
copy h3 "Please briefly describe your experience with us"
click at [1084, 506] on icon "More" at bounding box center [1088, 503] width 16 height 16
click at [1104, 538] on div "Edit" at bounding box center [1106, 538] width 27 height 9
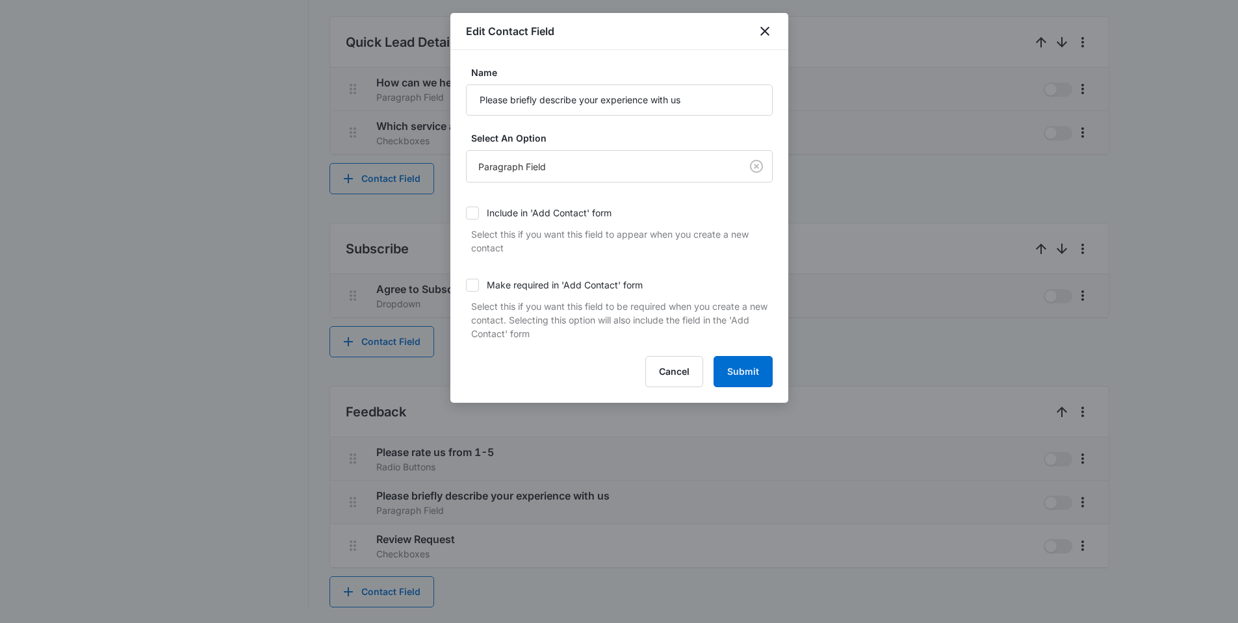
click at [170, 339] on div at bounding box center [619, 311] width 1238 height 623
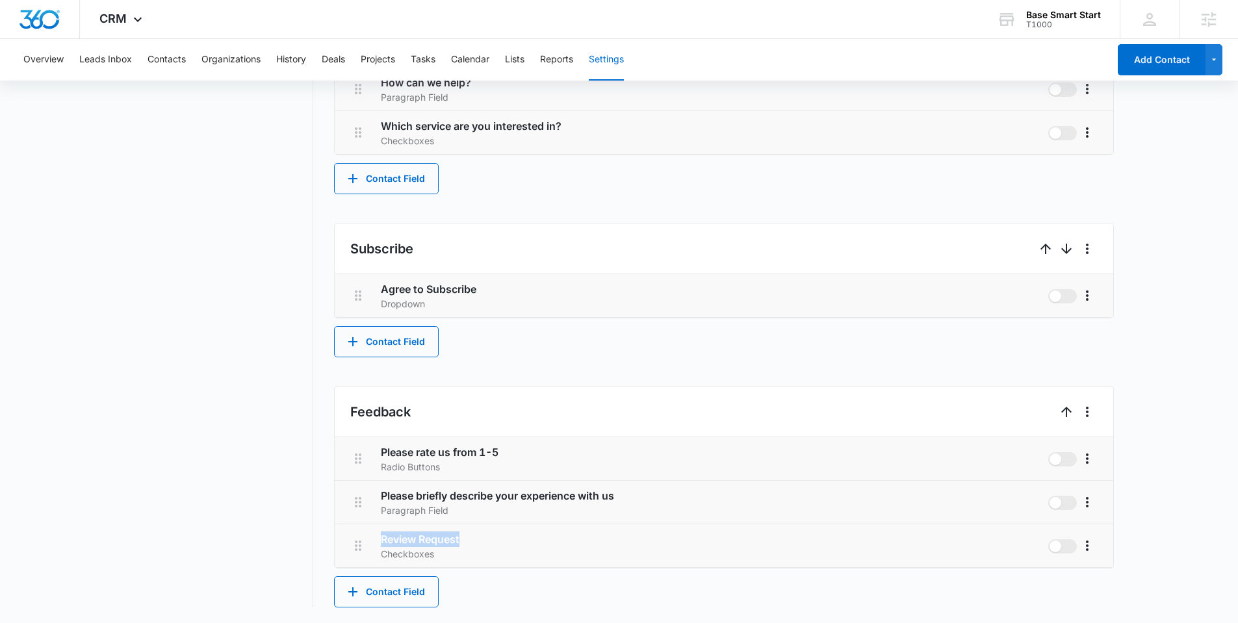
drag, startPoint x: 479, startPoint y: 539, endPoint x: 382, endPoint y: 538, distance: 96.8
click at [383, 539] on h3 "Review Request" at bounding box center [709, 540] width 657 height 16
copy h3 "Review Request"
click at [1091, 545] on icon "More" at bounding box center [1088, 546] width 16 height 16
click at [1109, 578] on div "Edit" at bounding box center [1106, 582] width 27 height 9
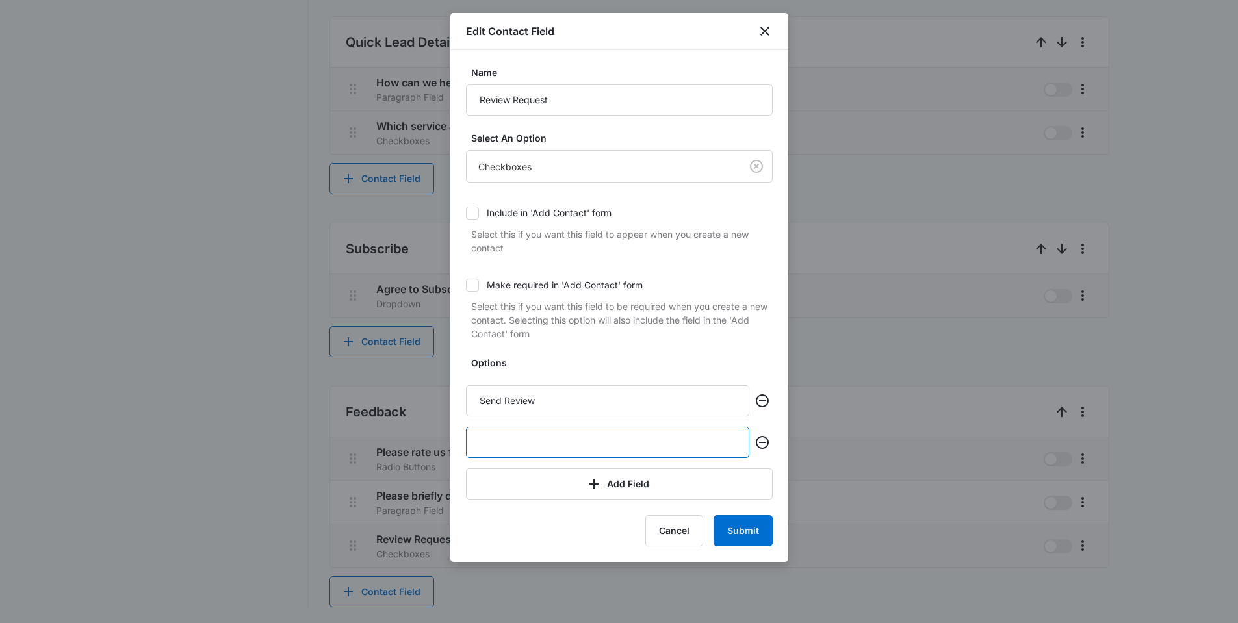
click at [478, 447] on input "text" at bounding box center [607, 442] width 283 height 31
click at [173, 227] on div at bounding box center [619, 311] width 1238 height 623
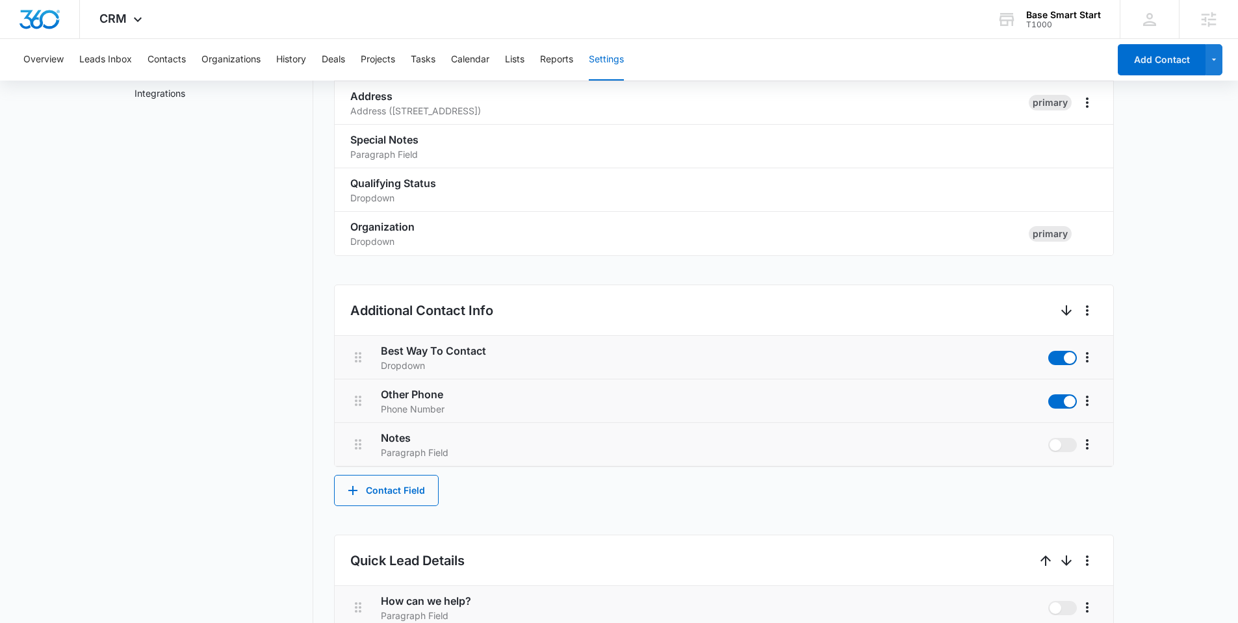
scroll to position [0, 0]
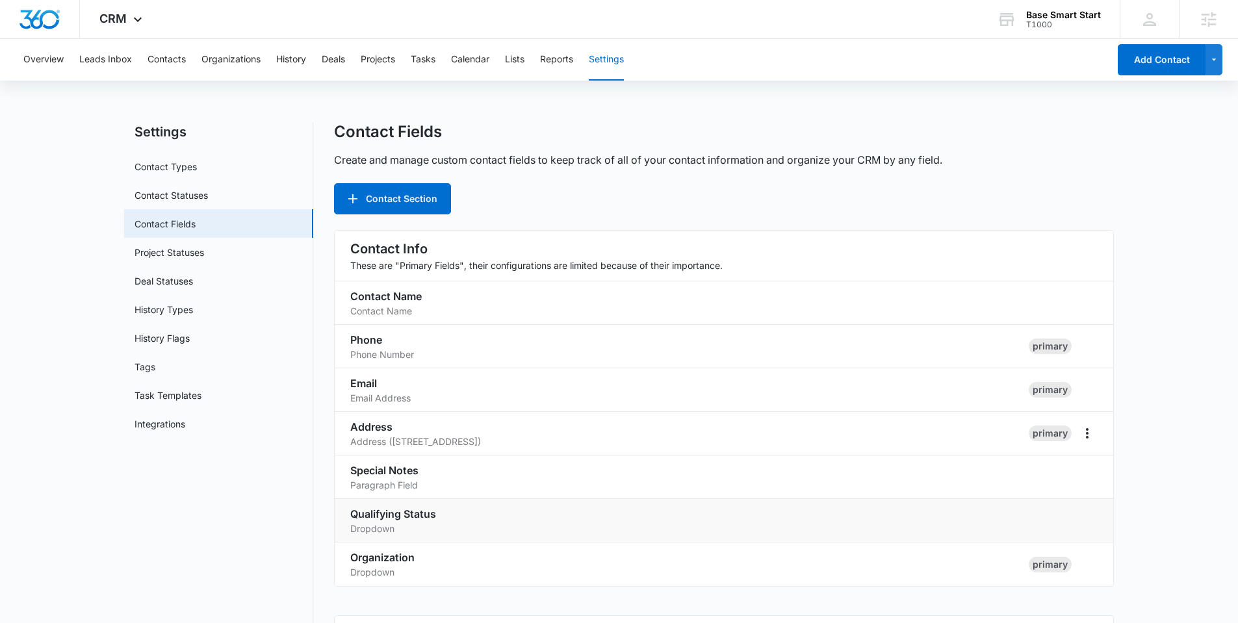
click at [435, 519] on h3 "Qualifying Status" at bounding box center [708, 514] width 716 height 16
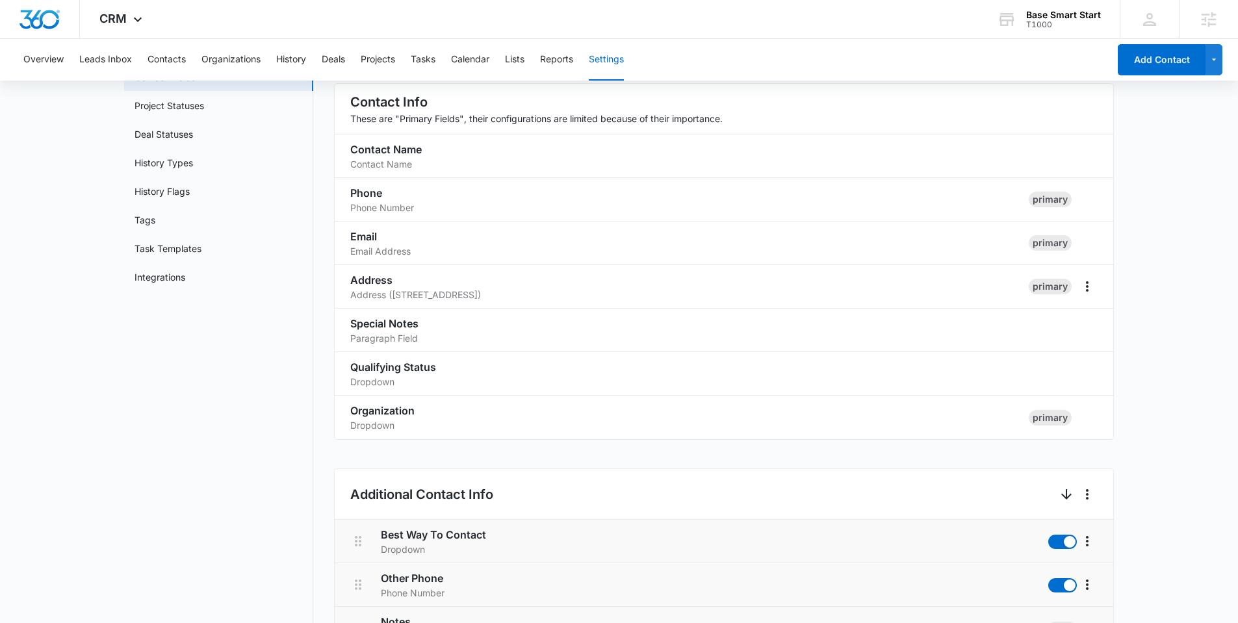
scroll to position [42, 0]
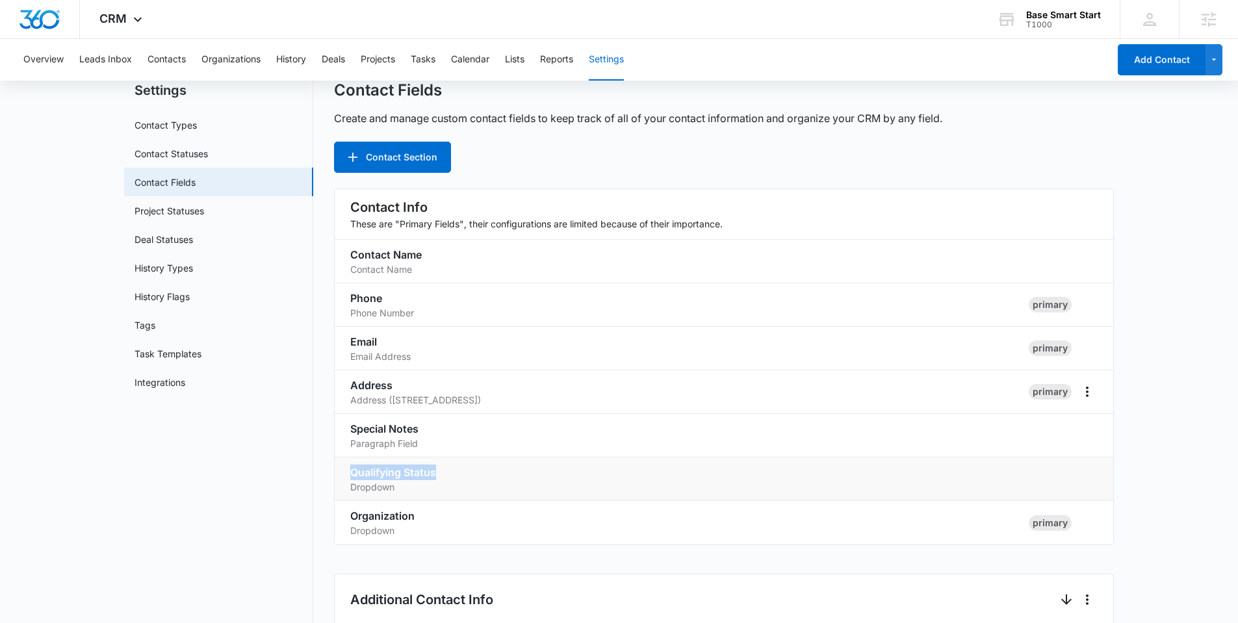
drag, startPoint x: 398, startPoint y: 470, endPoint x: 348, endPoint y: 469, distance: 49.4
click at [348, 469] on li "Qualifying Status Dropdown" at bounding box center [724, 480] width 779 height 44
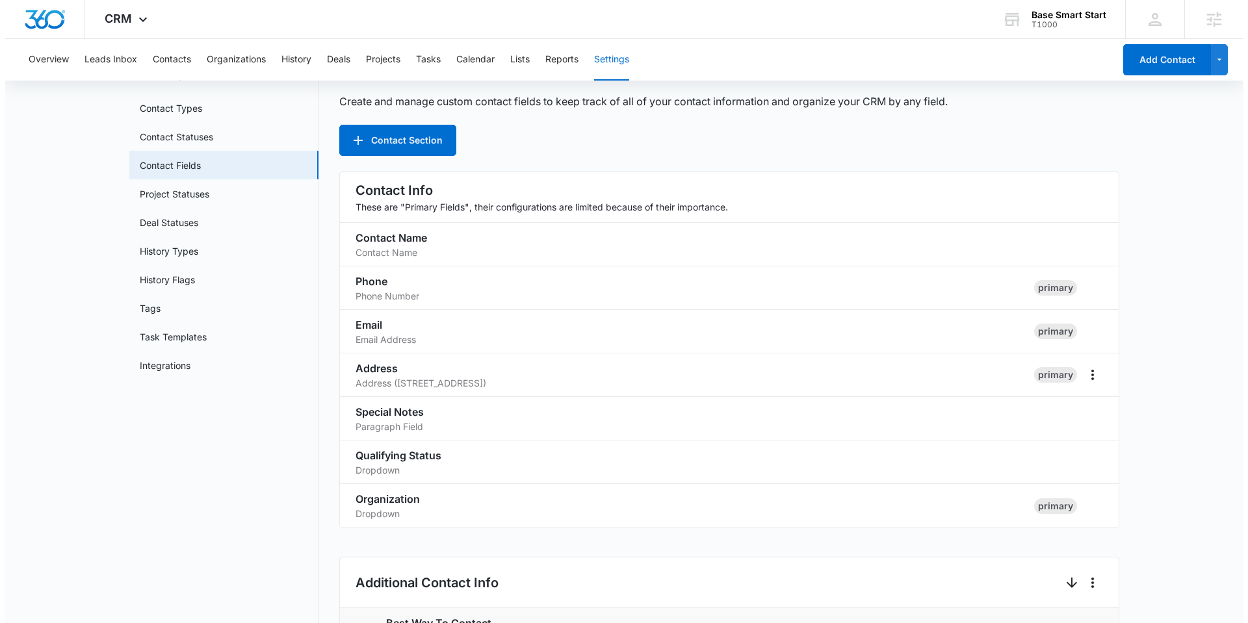
scroll to position [0, 0]
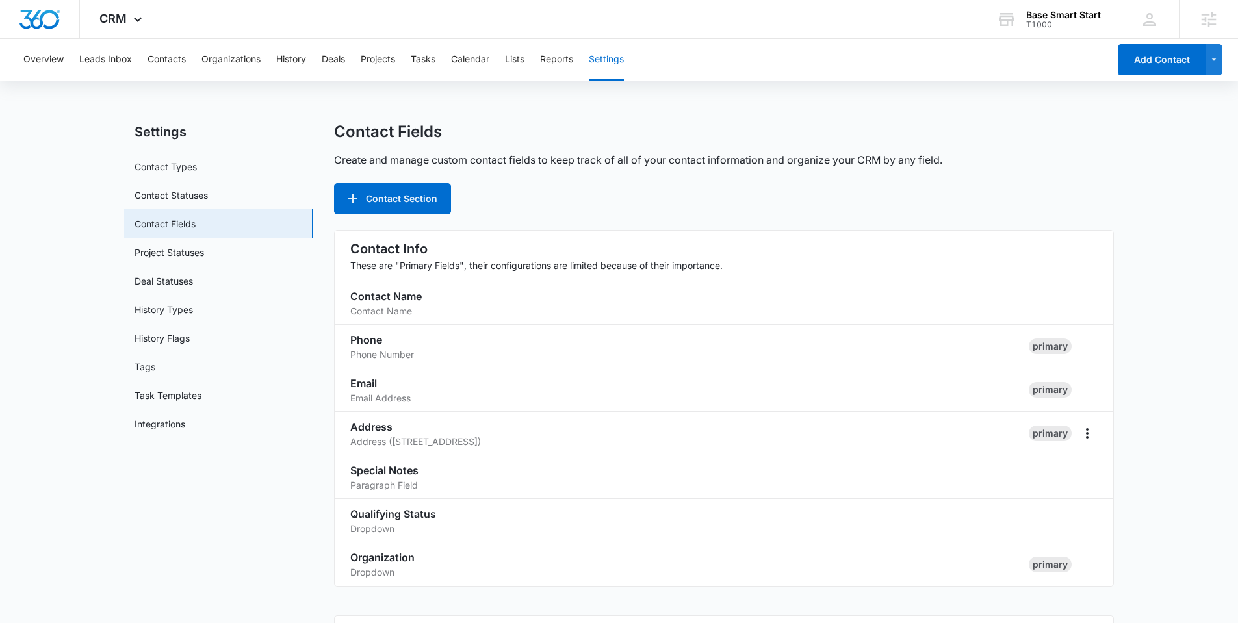
click at [50, 17] on img "Dashboard" at bounding box center [40, 19] width 42 height 19
